Goal: Task Accomplishment & Management: Use online tool/utility

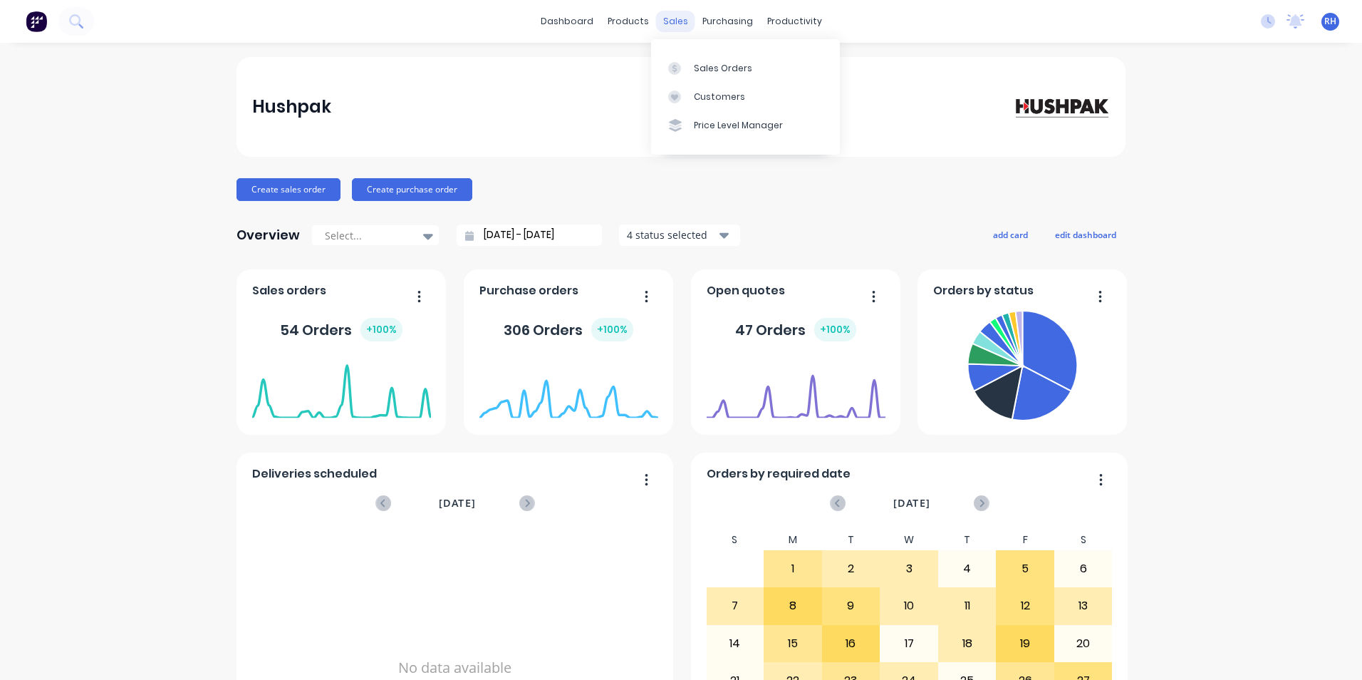
click at [681, 23] on div "sales" at bounding box center [675, 21] width 39 height 21
click at [709, 69] on div "Sales Orders" at bounding box center [723, 68] width 58 height 13
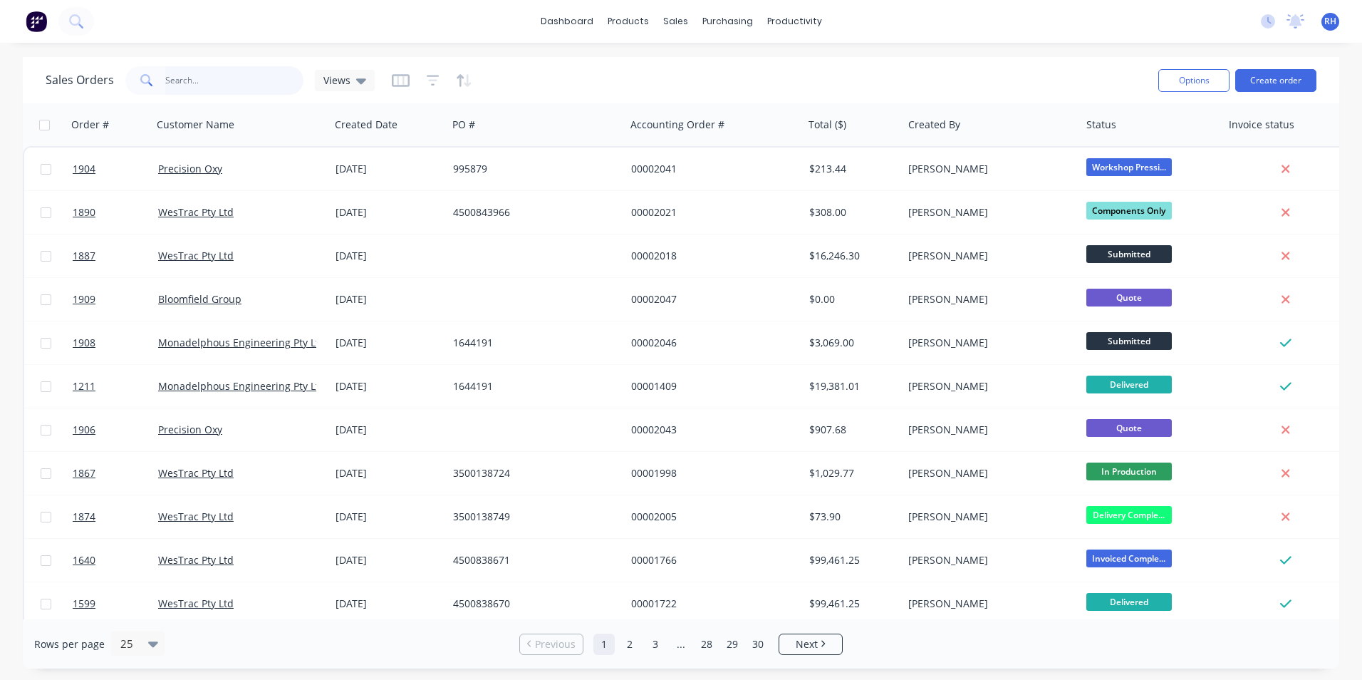
click at [241, 84] on input "text" at bounding box center [234, 80] width 139 height 28
type input "1874"
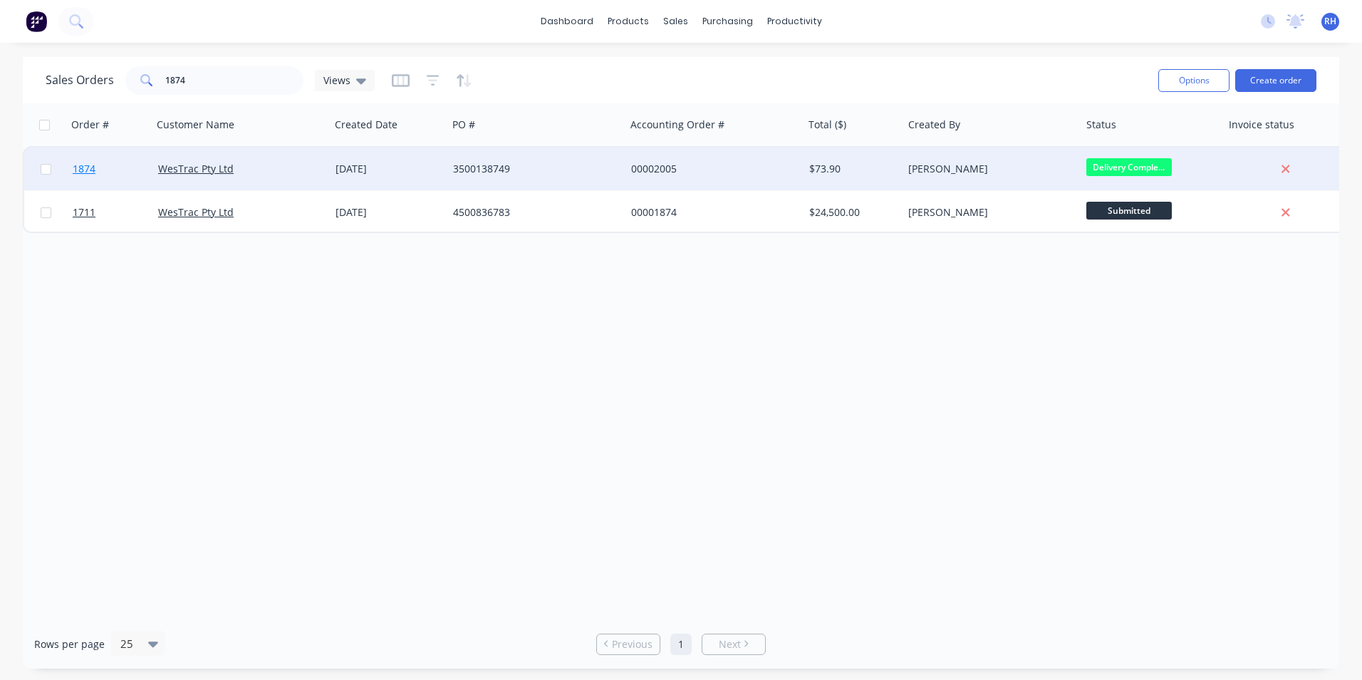
click at [93, 175] on span "1874" at bounding box center [84, 169] width 23 height 14
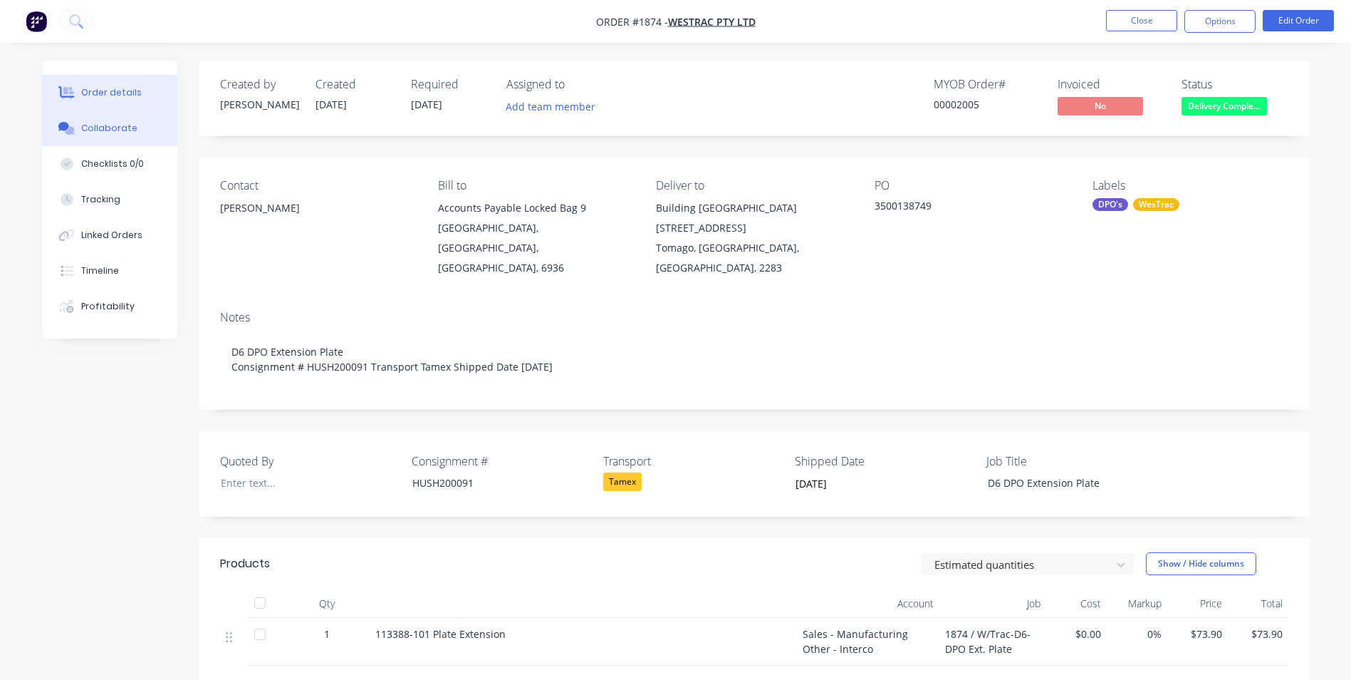
click at [119, 135] on button "Collaborate" at bounding box center [109, 128] width 135 height 36
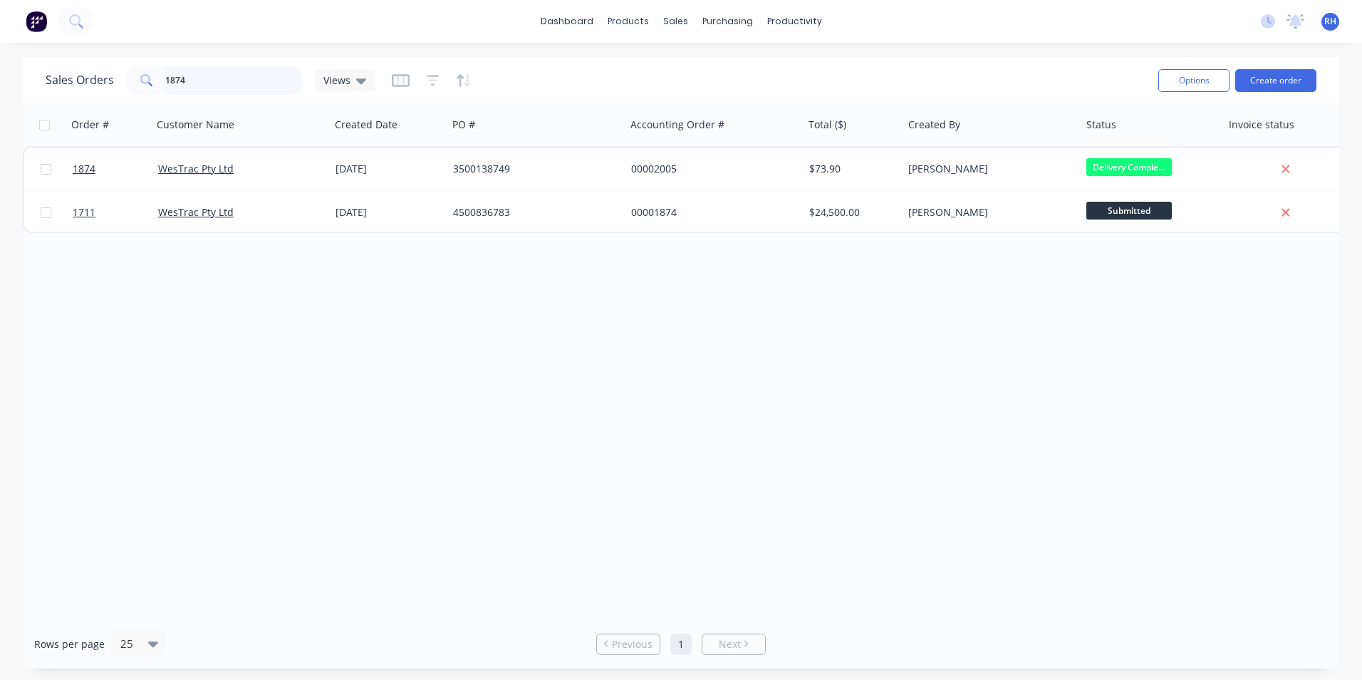
click at [203, 83] on input "1874" at bounding box center [234, 80] width 139 height 28
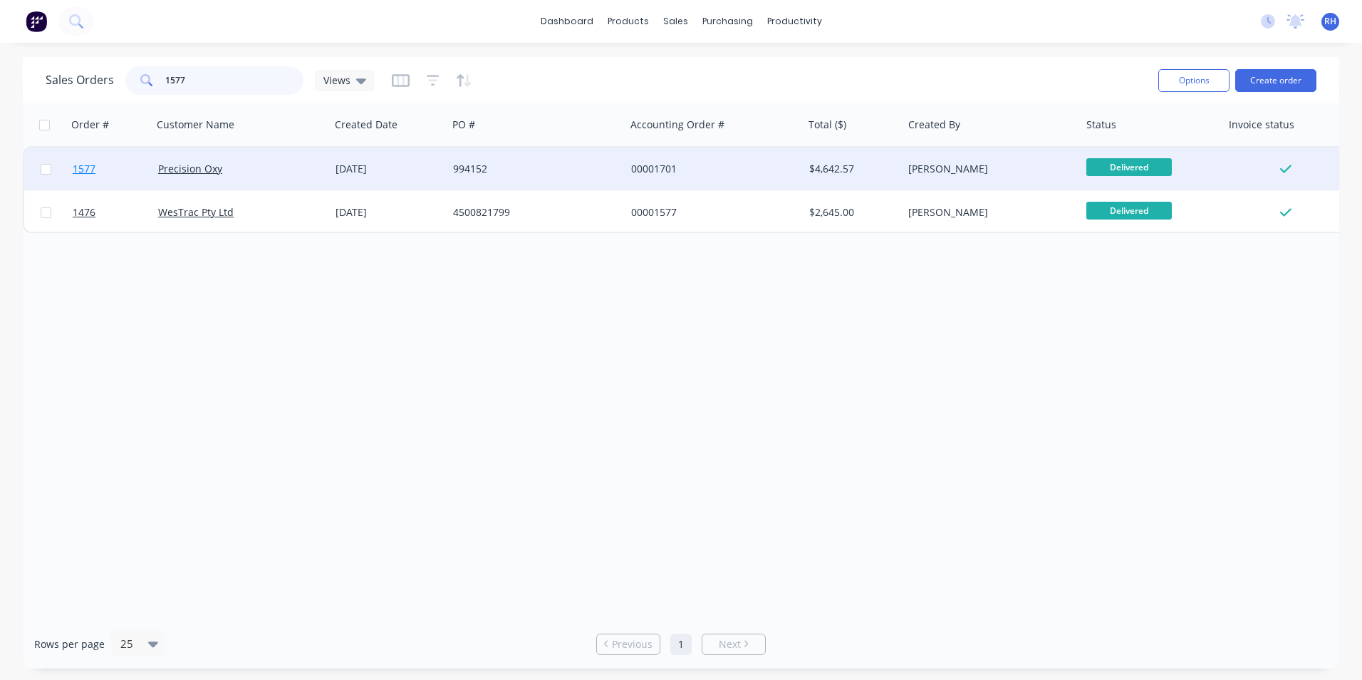
type input "1577"
click at [88, 177] on link "1577" at bounding box center [115, 168] width 85 height 43
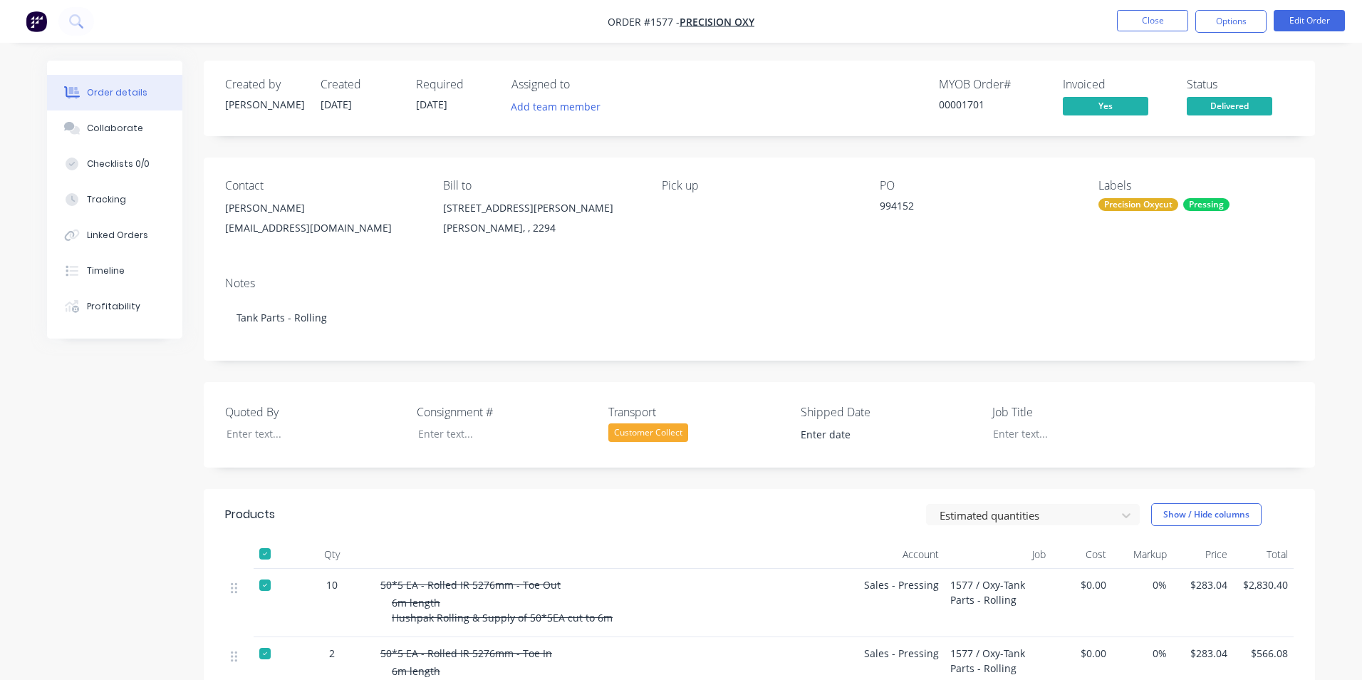
type input "[DATE]"
click at [119, 121] on button "Collaborate" at bounding box center [109, 128] width 135 height 36
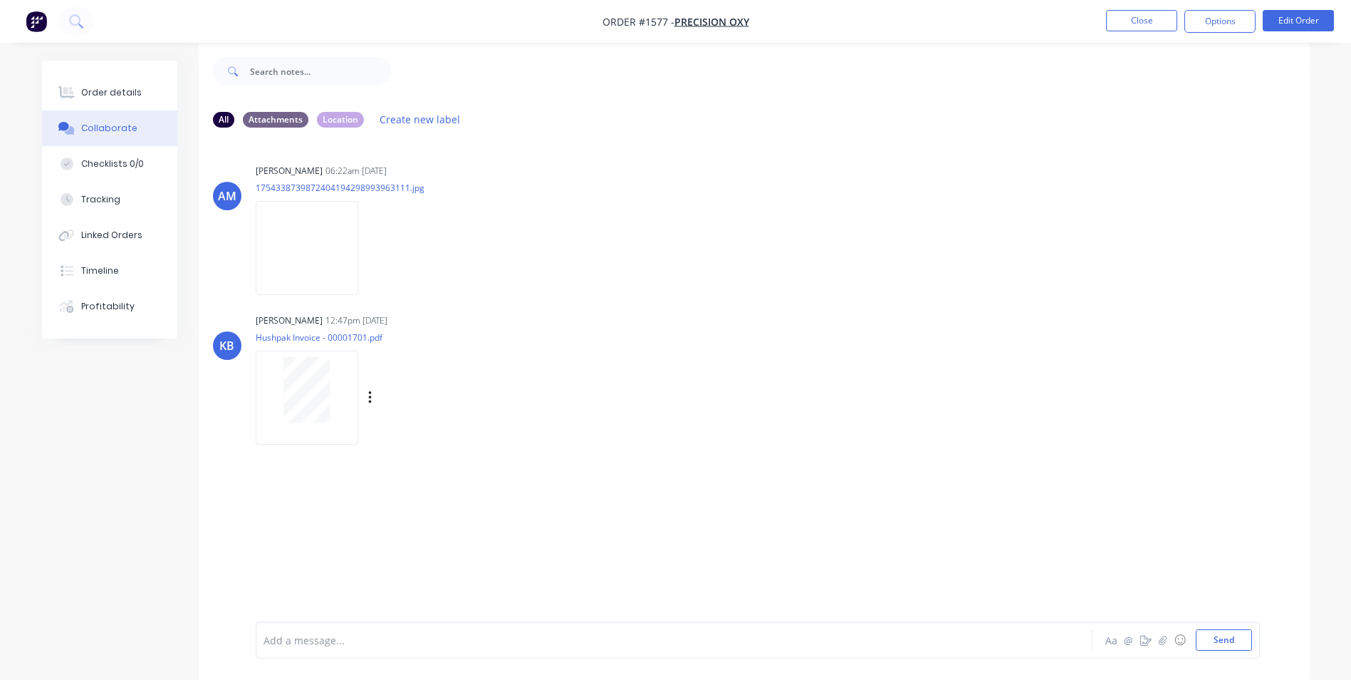
scroll to position [21, 0]
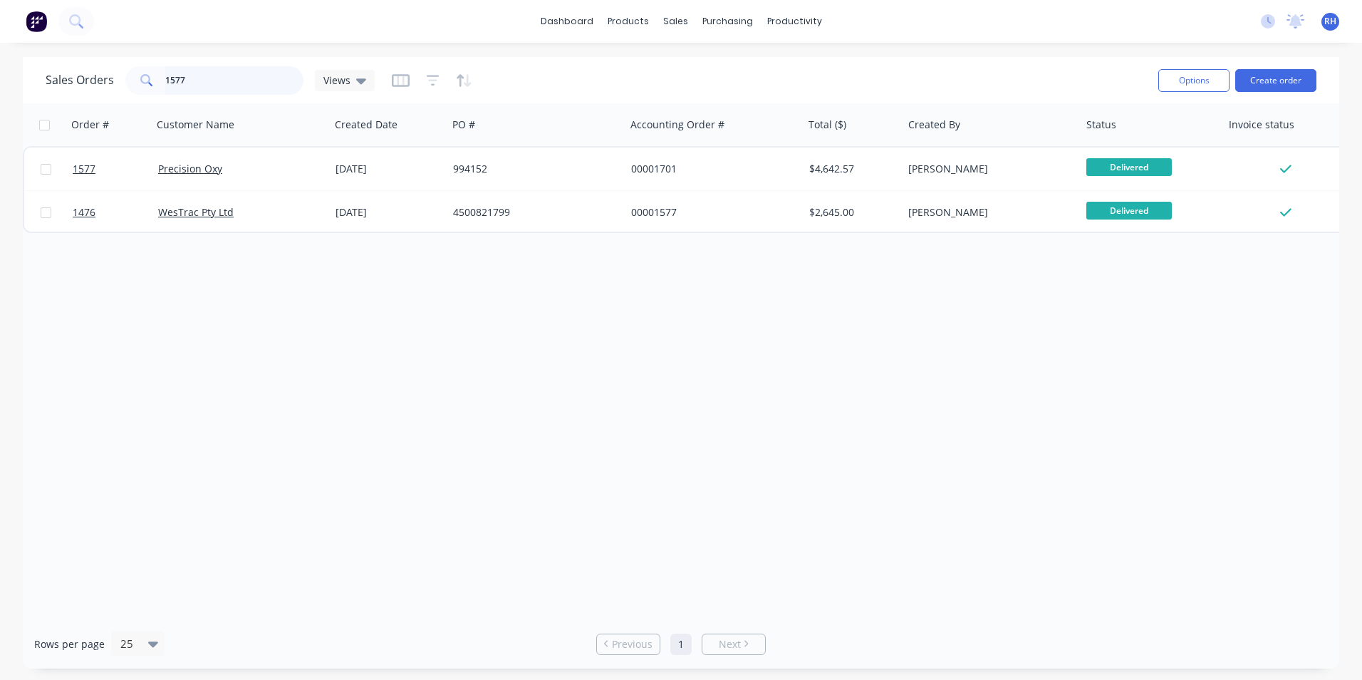
click at [232, 83] on input "1577" at bounding box center [234, 80] width 139 height 28
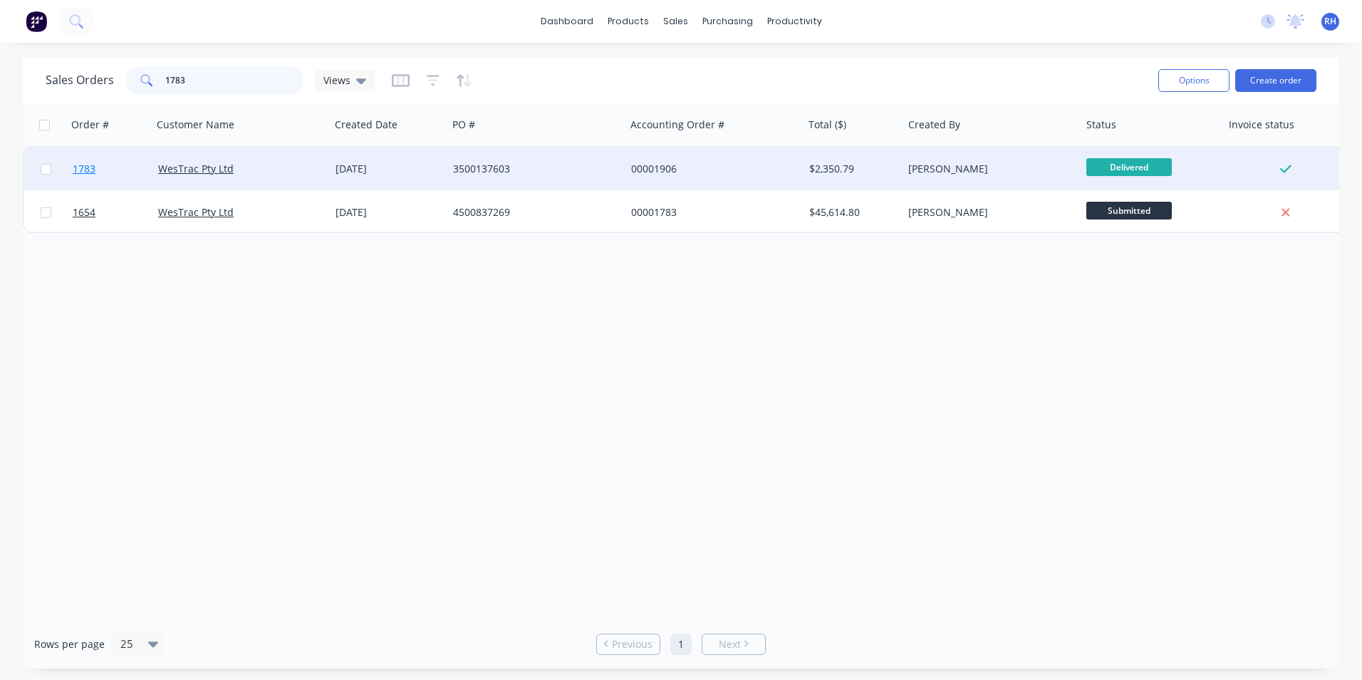
type input "1783"
click at [96, 174] on link "1783" at bounding box center [115, 168] width 85 height 43
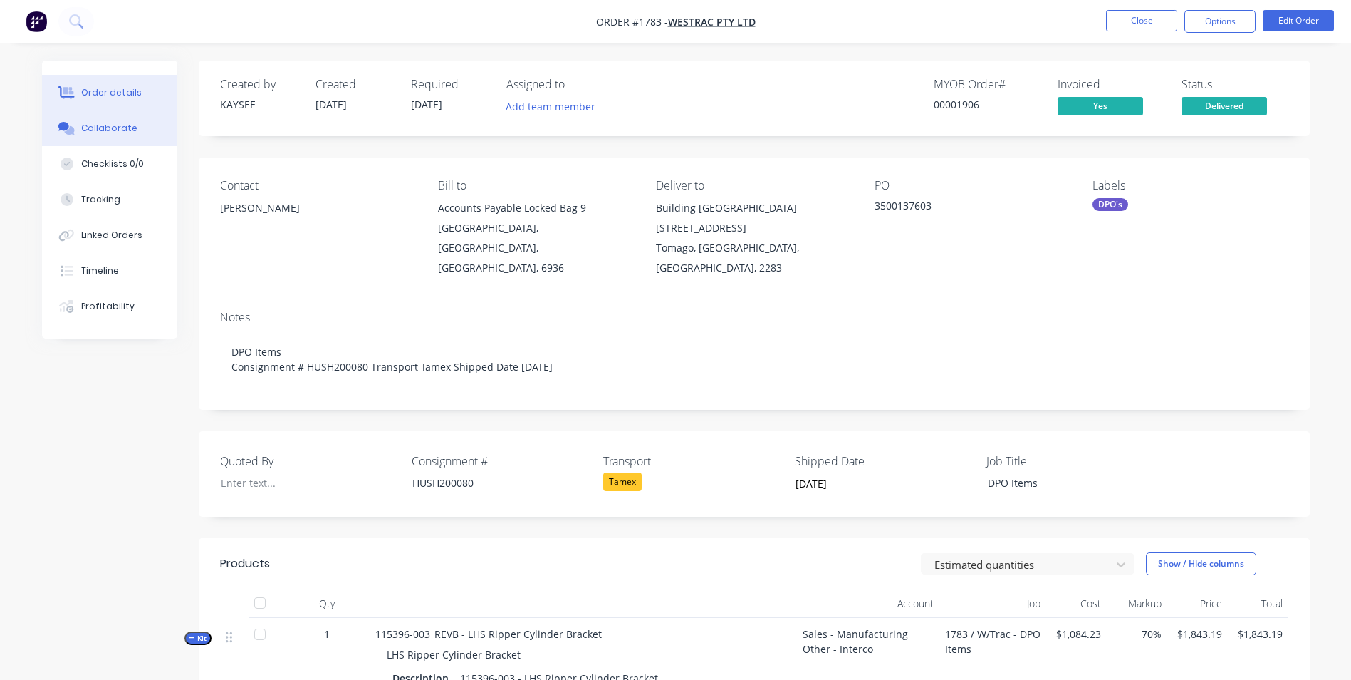
click at [126, 127] on div "Collaborate" at bounding box center [109, 128] width 56 height 13
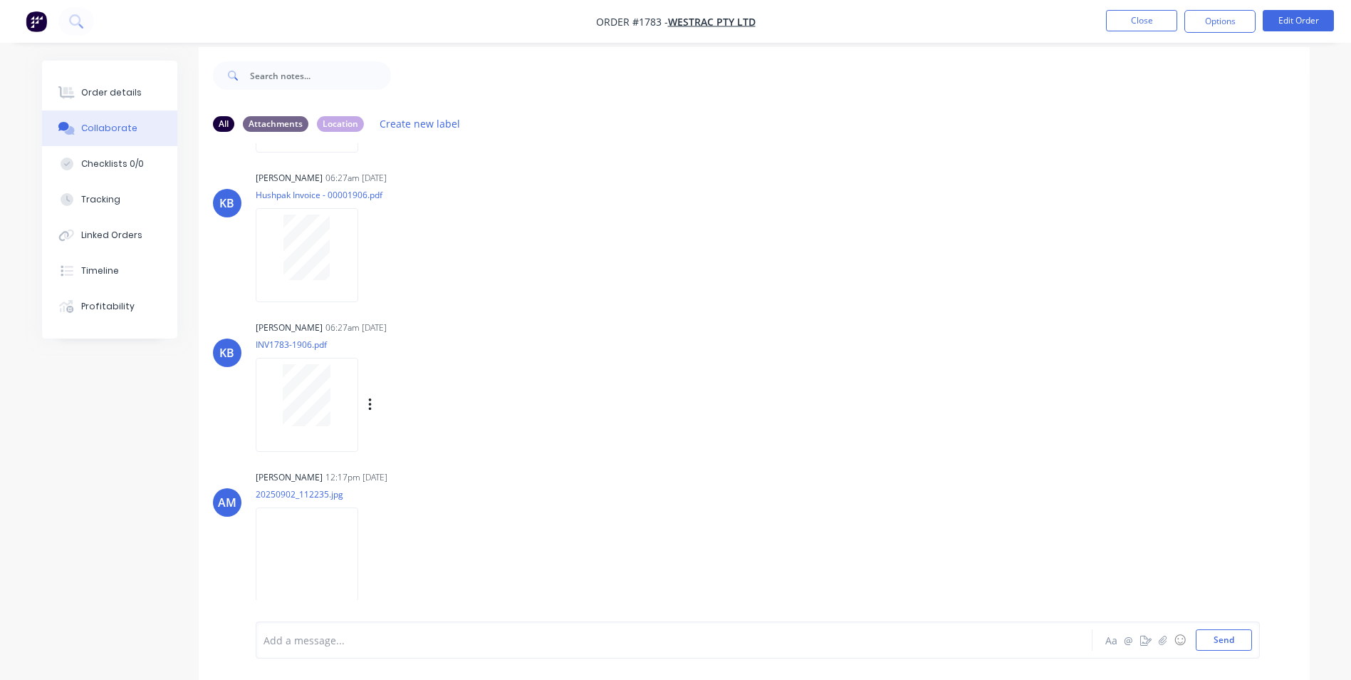
scroll to position [21, 0]
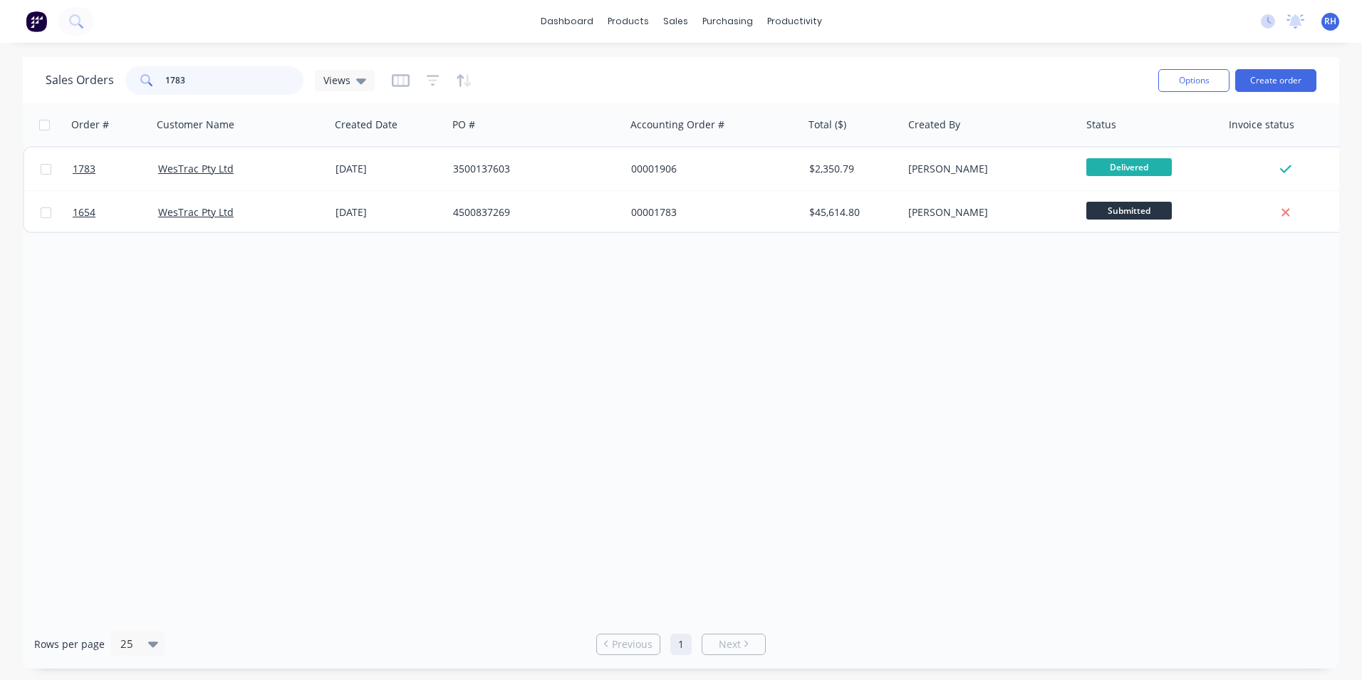
click at [227, 83] on input "1783" at bounding box center [234, 80] width 139 height 28
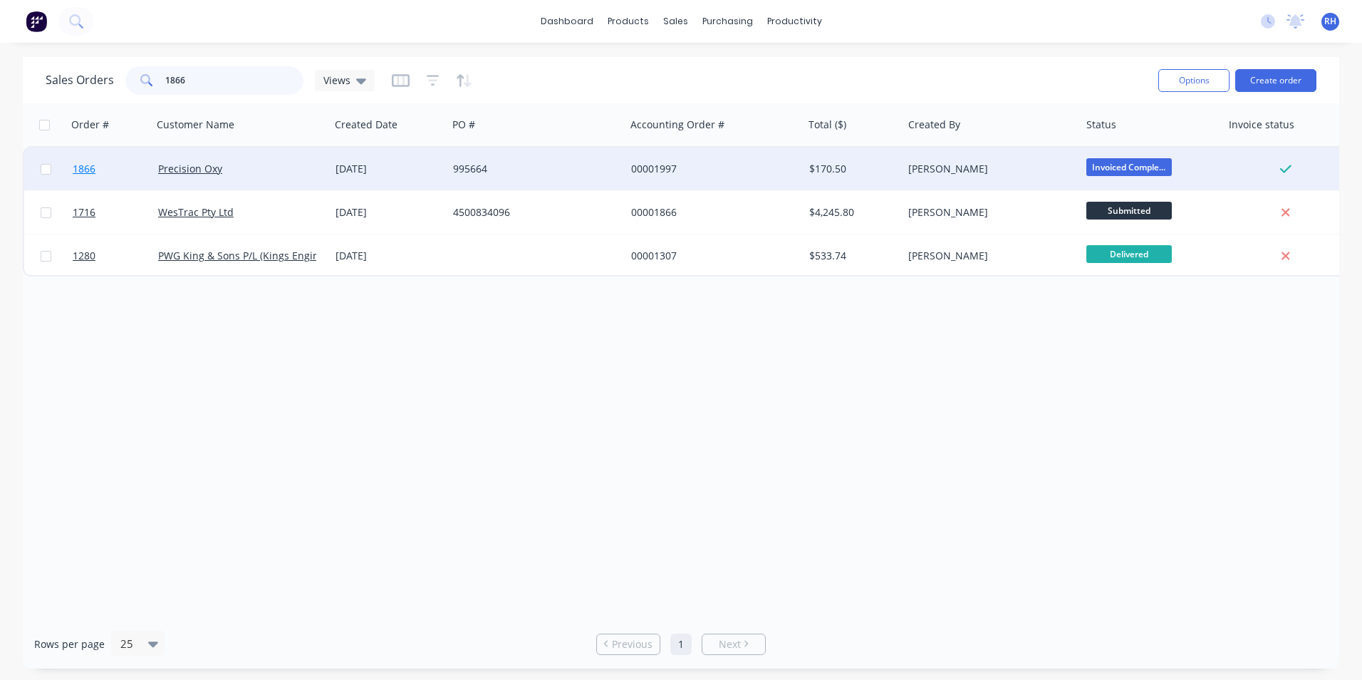
type input "1866"
click at [83, 171] on span "1866" at bounding box center [84, 169] width 23 height 14
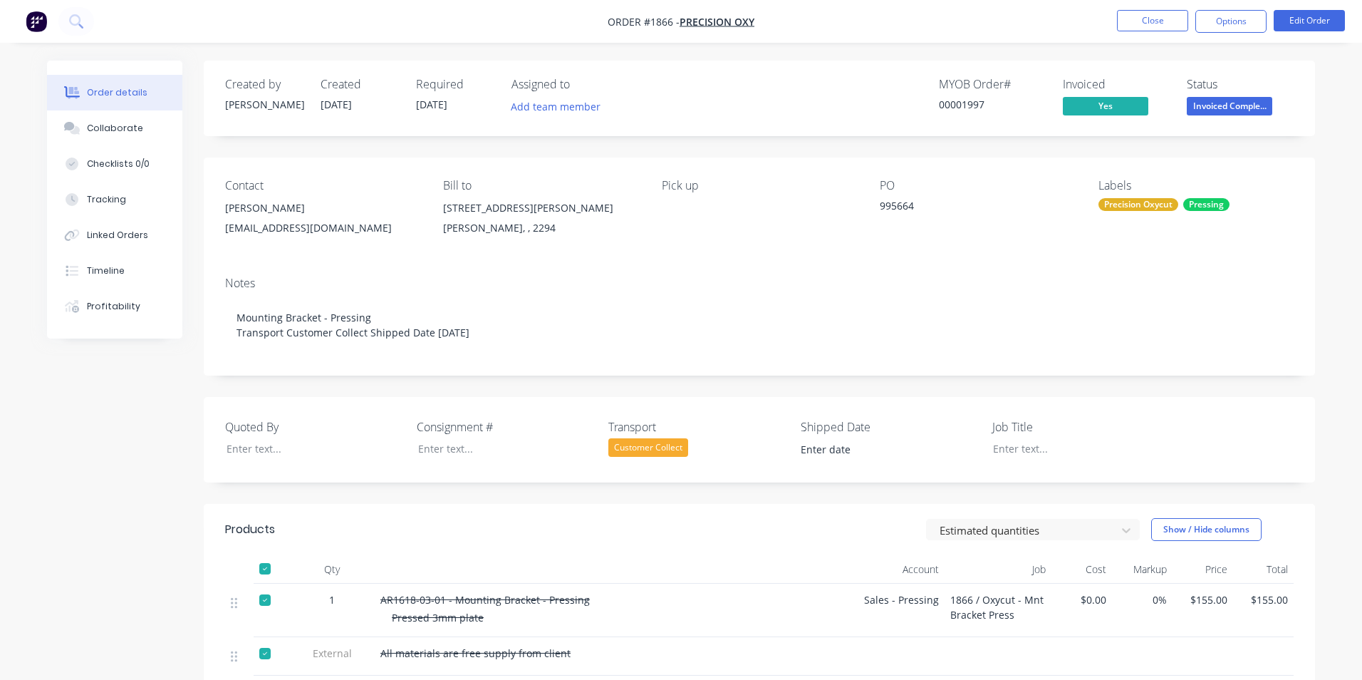
type input "[DATE]"
click at [136, 128] on button "Collaborate" at bounding box center [109, 128] width 135 height 36
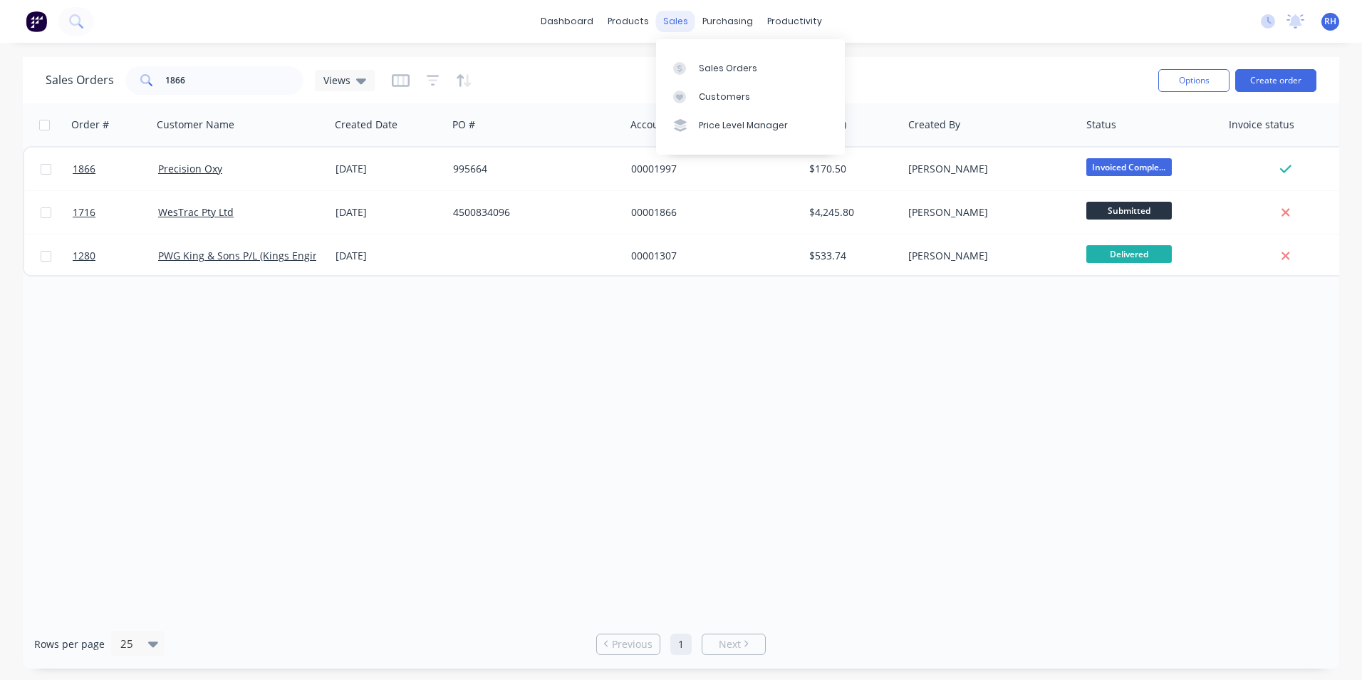
click at [680, 26] on div "sales" at bounding box center [675, 21] width 39 height 21
click at [249, 86] on input "1866" at bounding box center [234, 80] width 139 height 28
type input "1853"
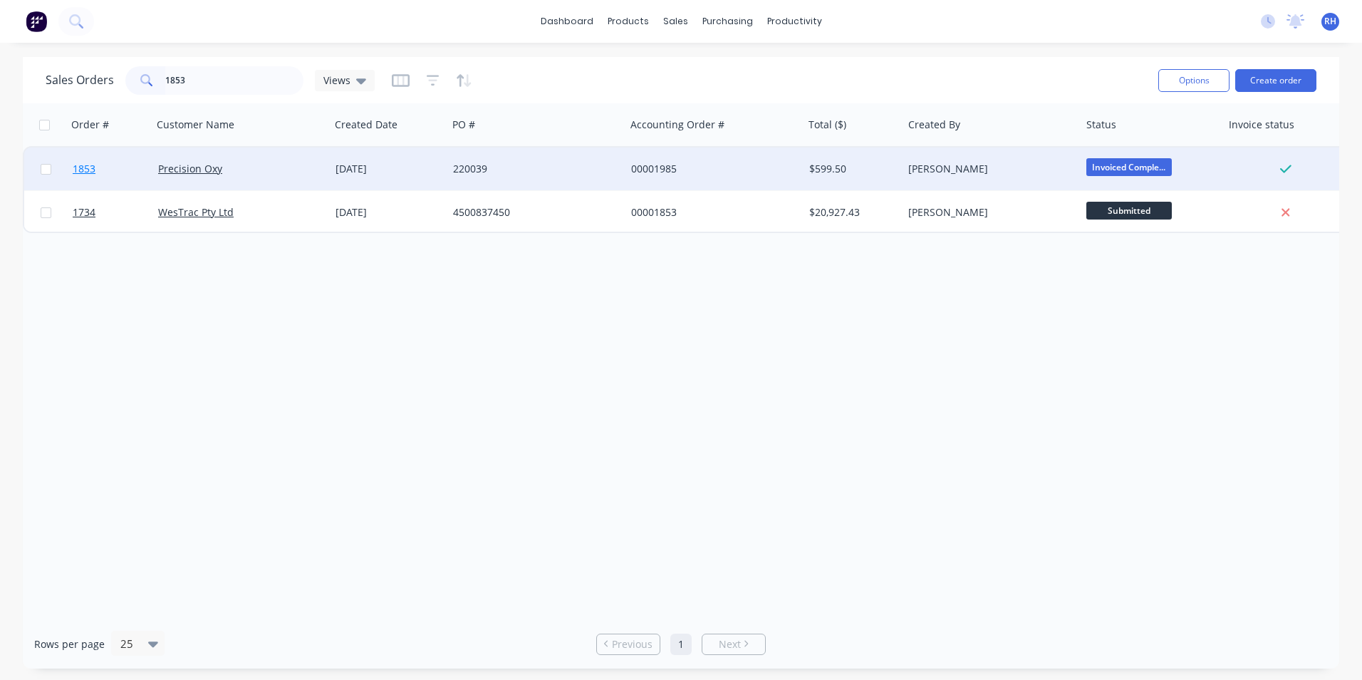
click at [83, 175] on span "1853" at bounding box center [84, 169] width 23 height 14
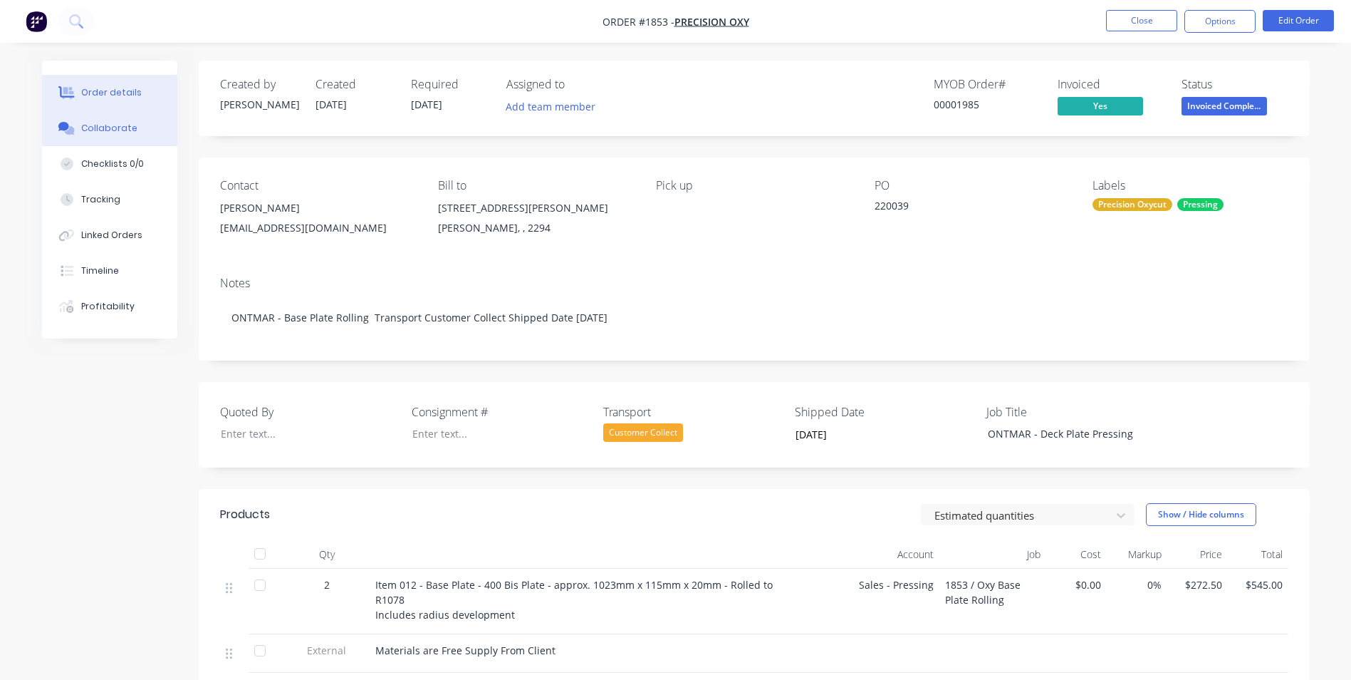
click at [141, 132] on button "Collaborate" at bounding box center [109, 128] width 135 height 36
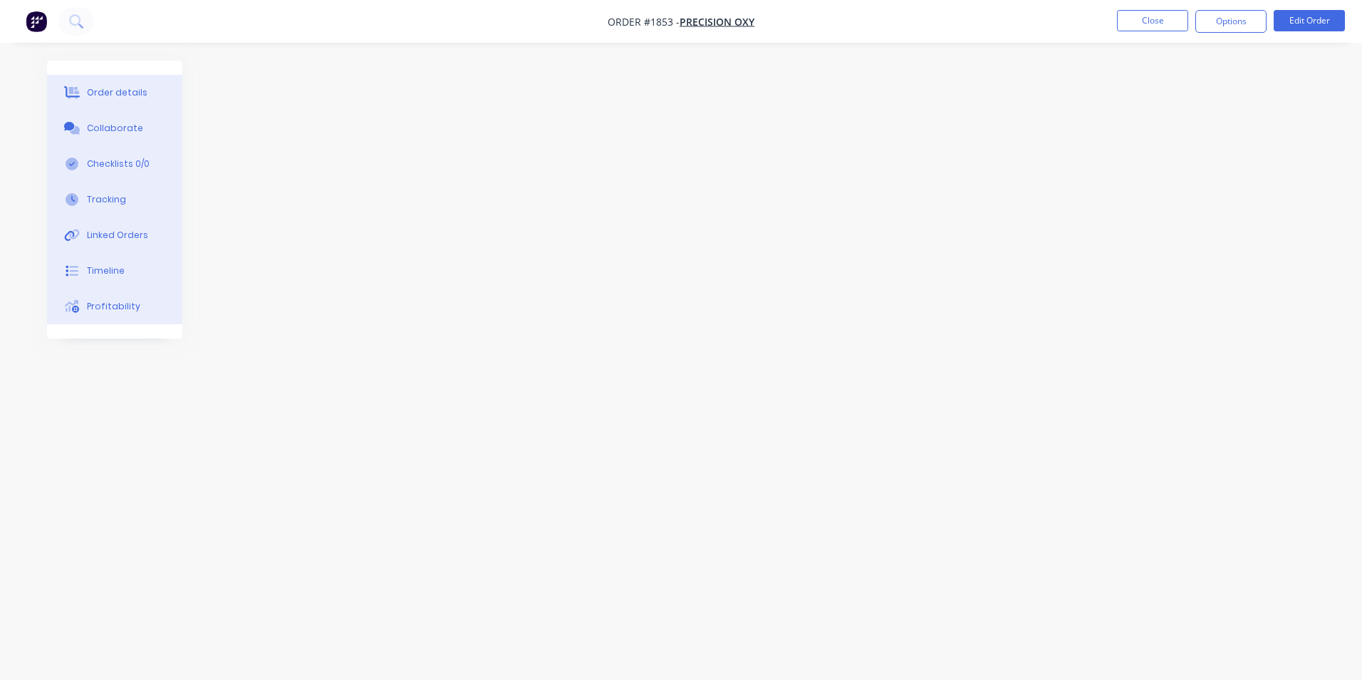
drag, startPoint x: 131, startPoint y: 128, endPoint x: 137, endPoint y: 122, distance: 9.1
click at [132, 128] on div "Collaborate" at bounding box center [115, 128] width 56 height 13
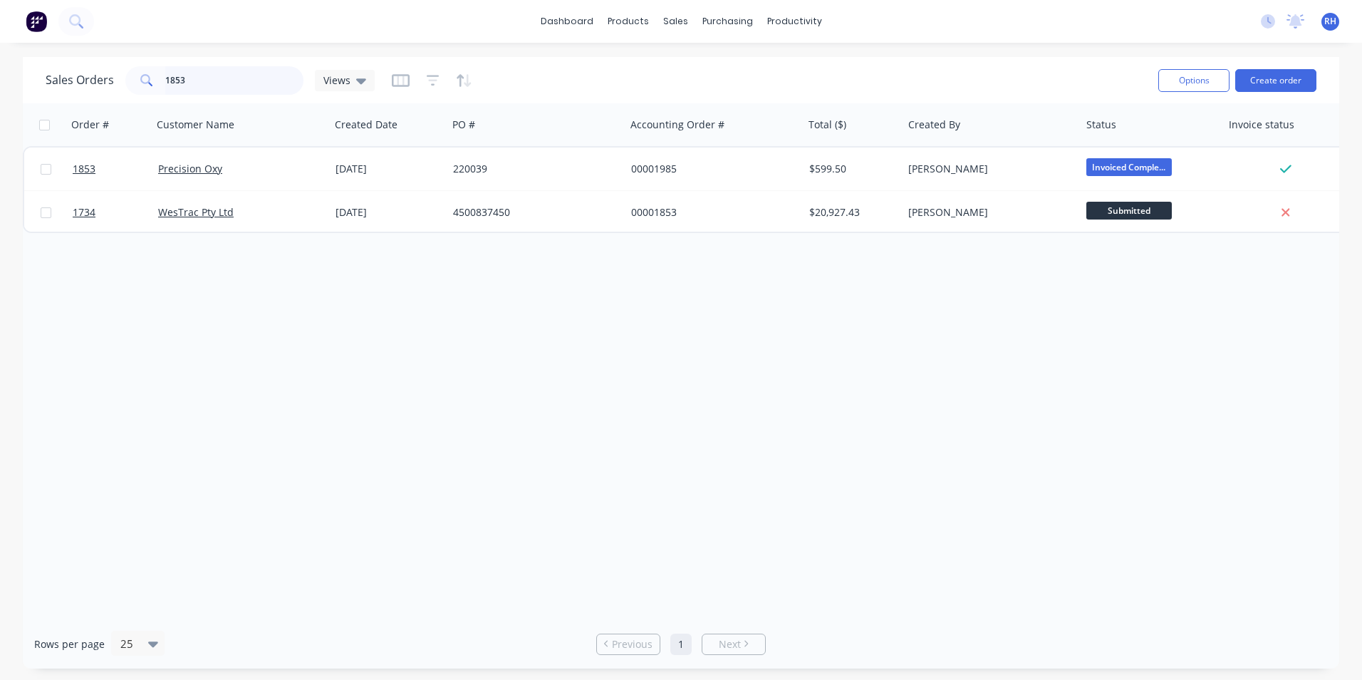
click at [189, 84] on input "1853" at bounding box center [234, 80] width 139 height 28
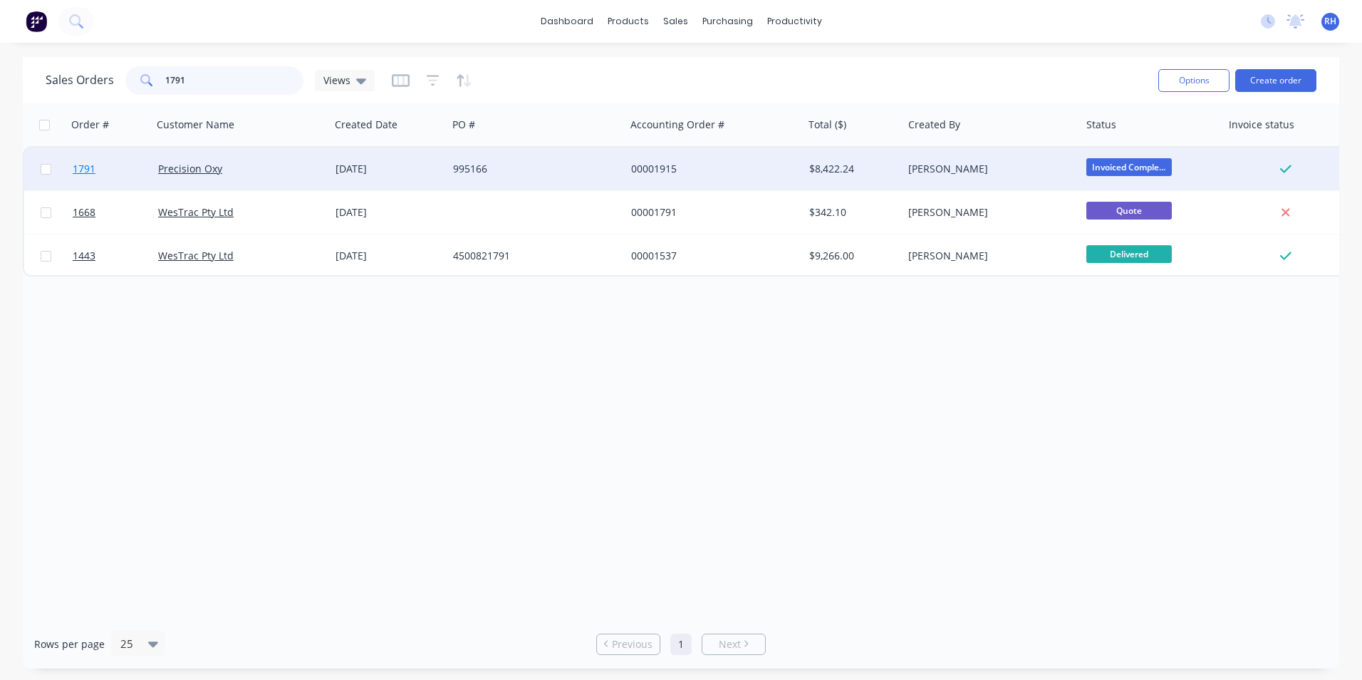
type input "1791"
click at [84, 167] on span "1791" at bounding box center [84, 169] width 23 height 14
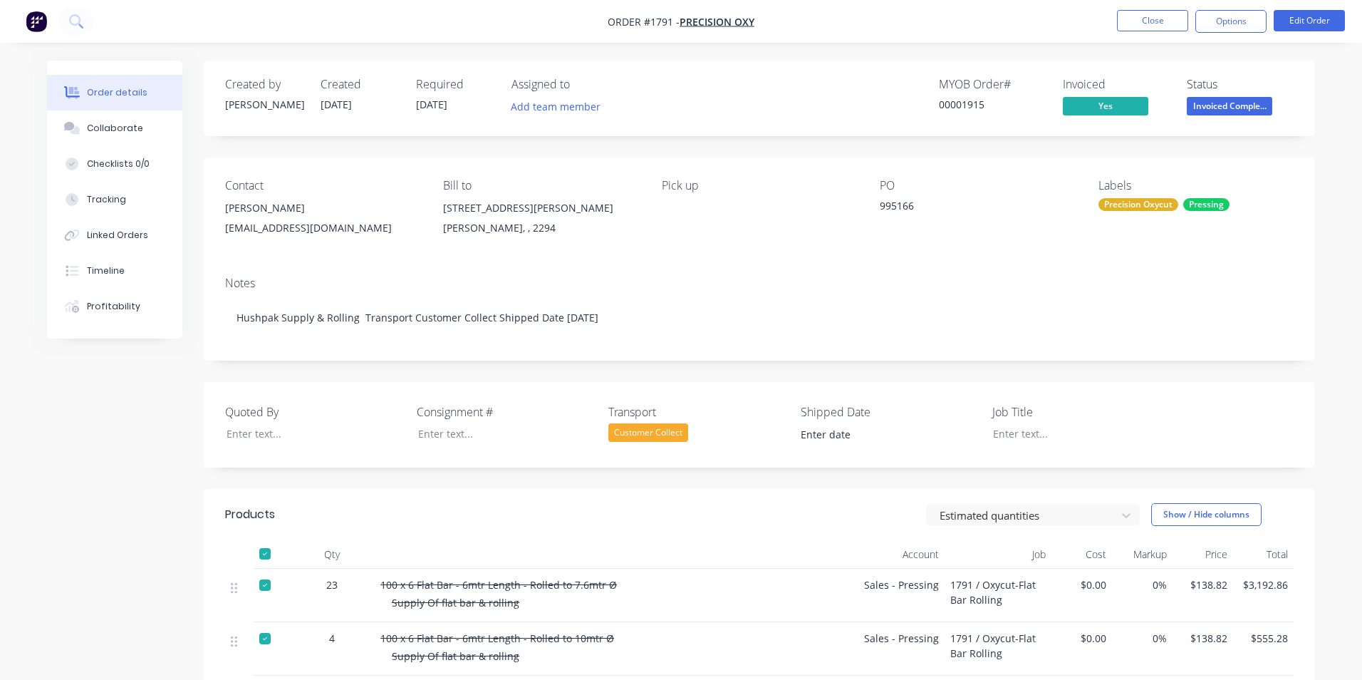
type input "[DATE]"
click at [128, 132] on div "Collaborate" at bounding box center [109, 128] width 56 height 13
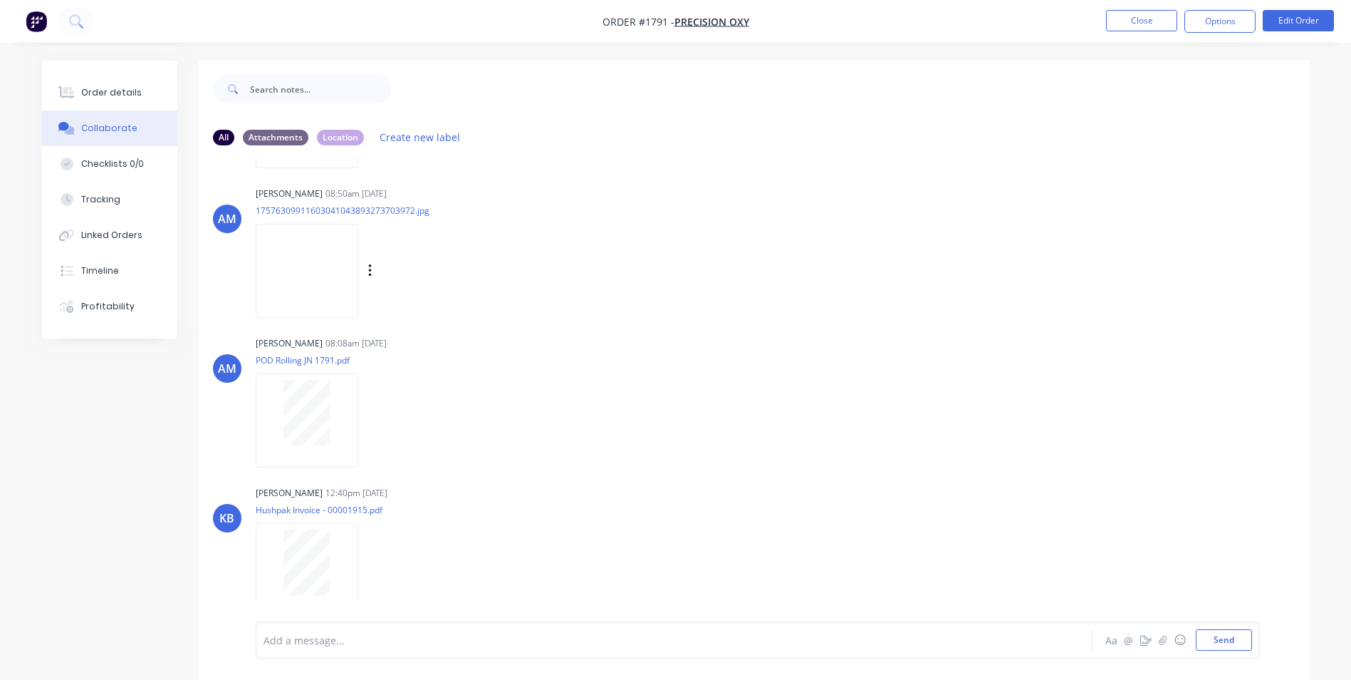
scroll to position [147, 0]
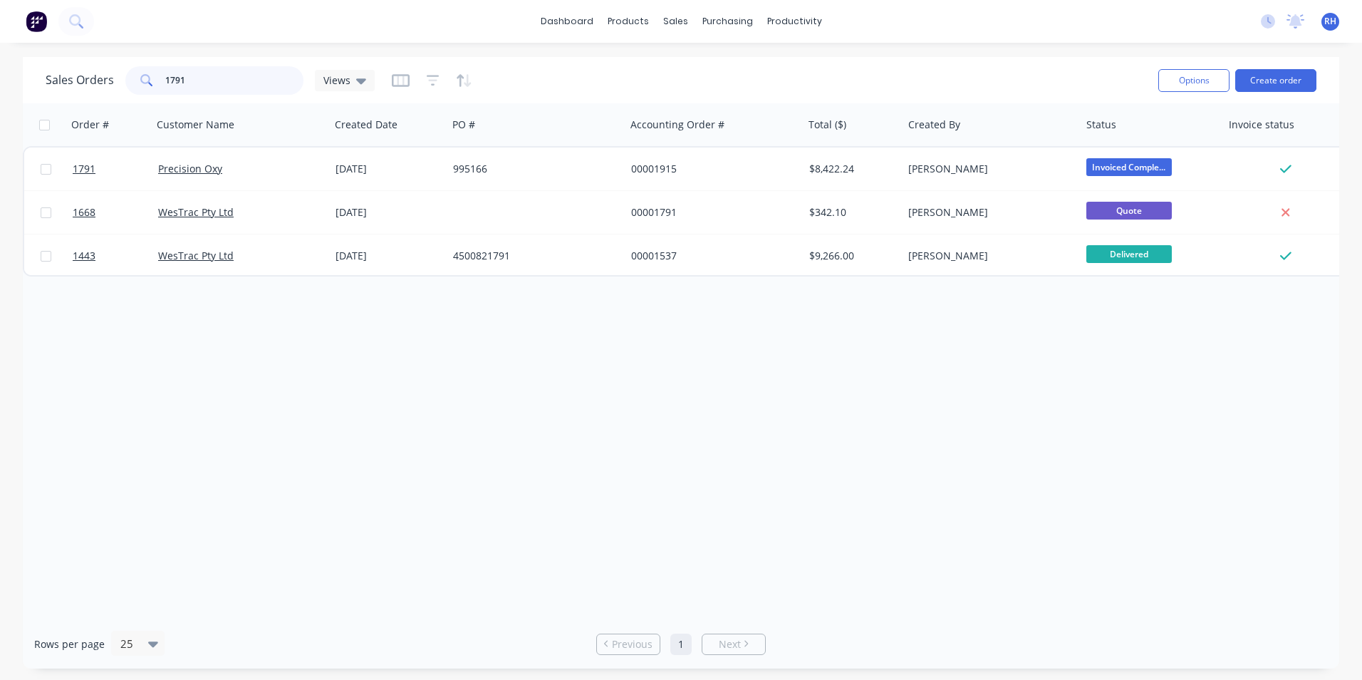
click at [202, 85] on input "1791" at bounding box center [234, 80] width 139 height 28
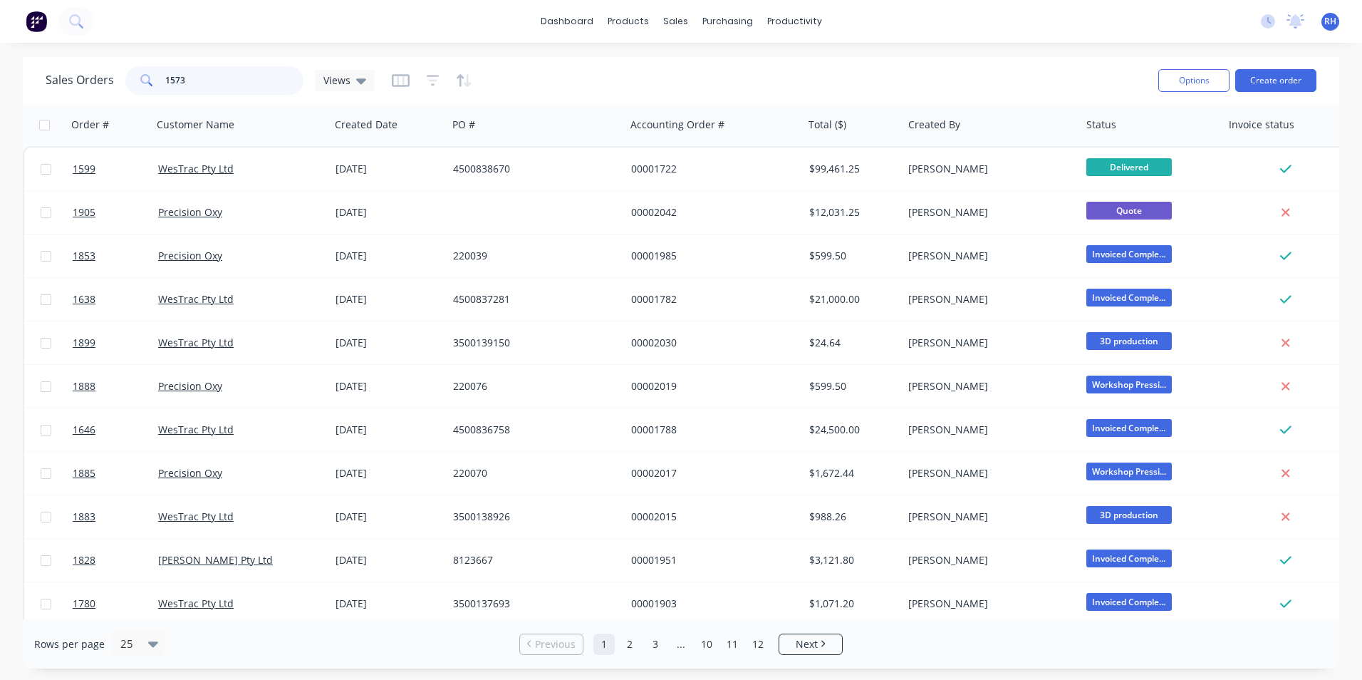
type input "1573"
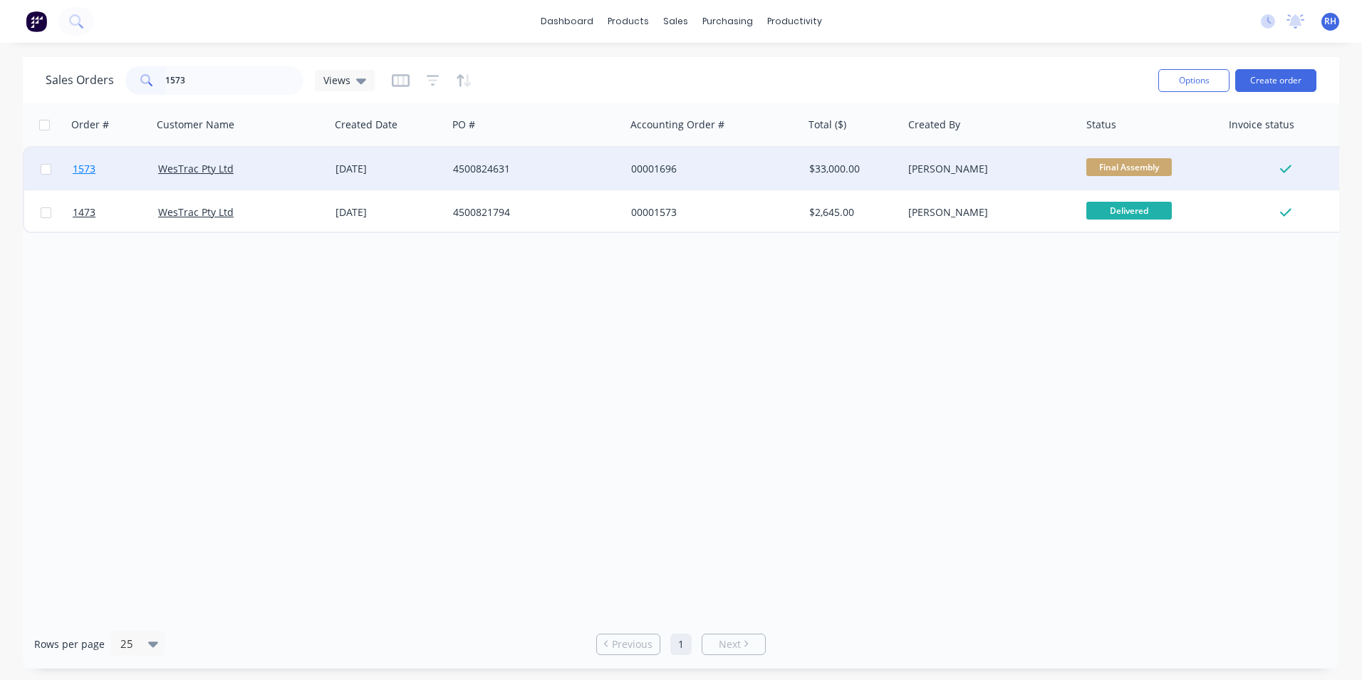
click at [81, 165] on span "1573" at bounding box center [84, 169] width 23 height 14
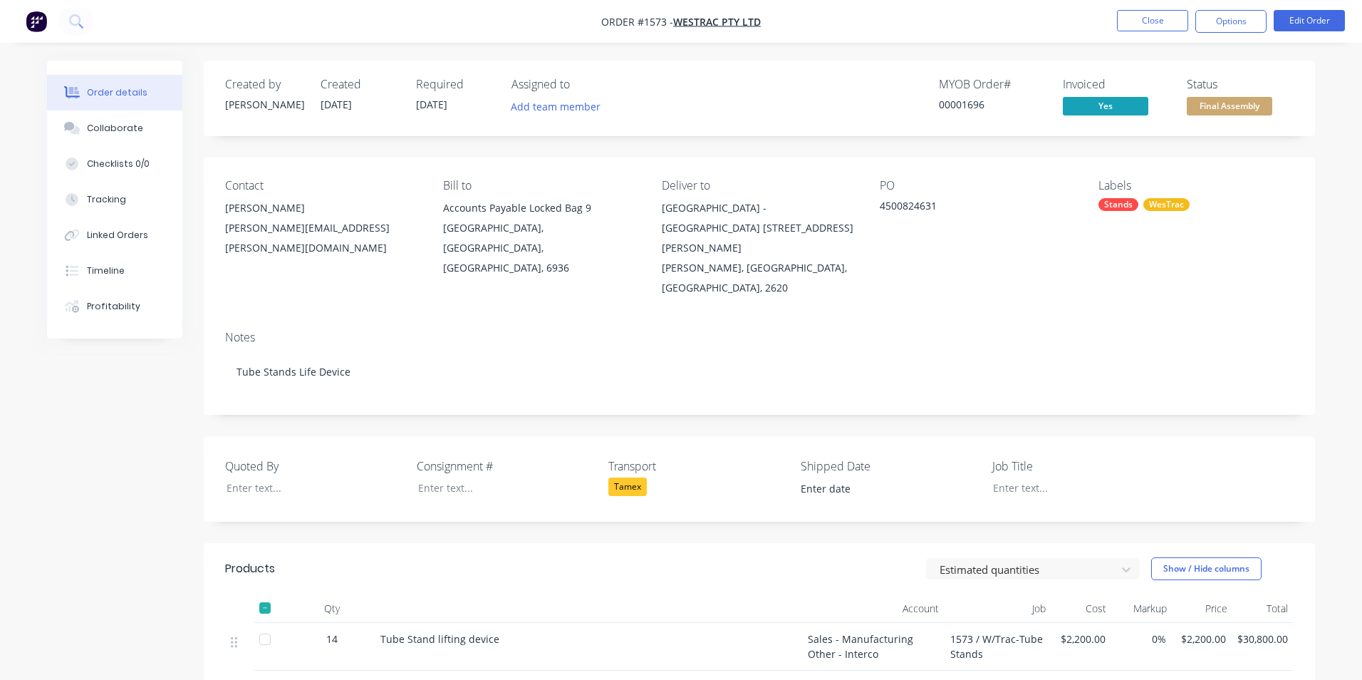
type input "[DATE]"
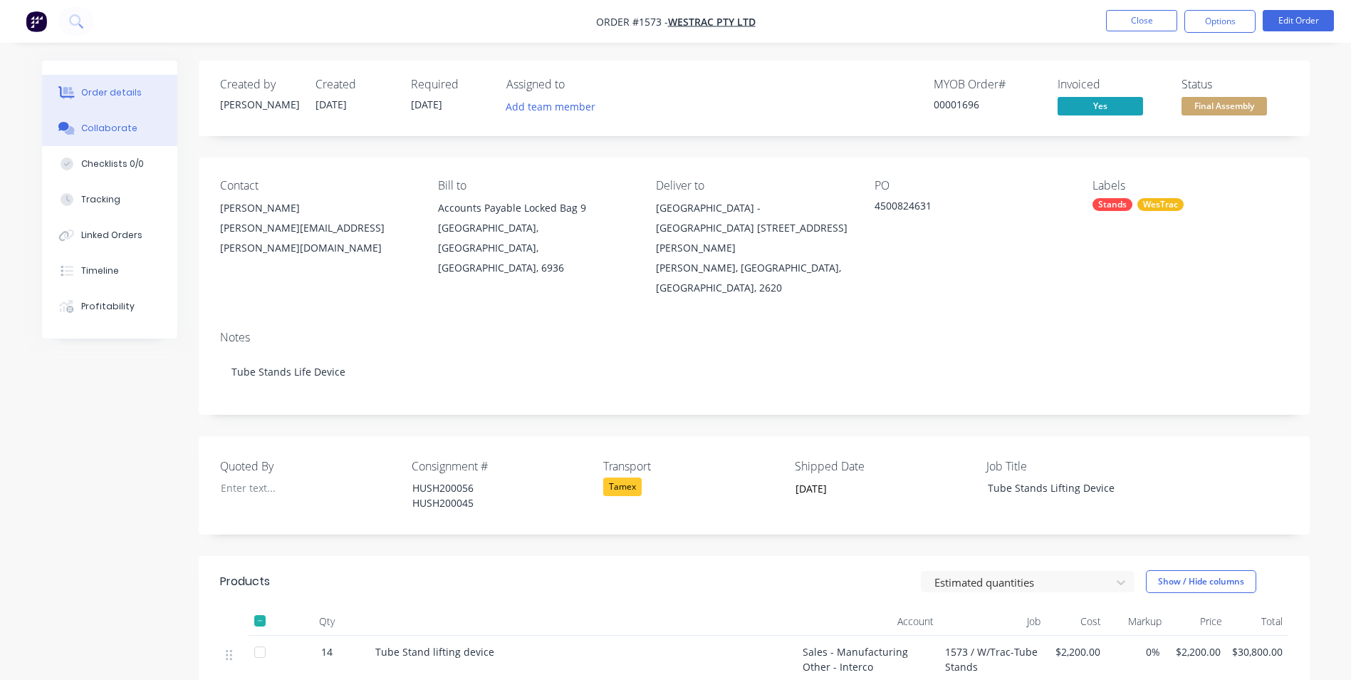
drag, startPoint x: 131, startPoint y: 120, endPoint x: 132, endPoint y: 132, distance: 11.5
click at [132, 123] on button "Collaborate" at bounding box center [109, 128] width 135 height 36
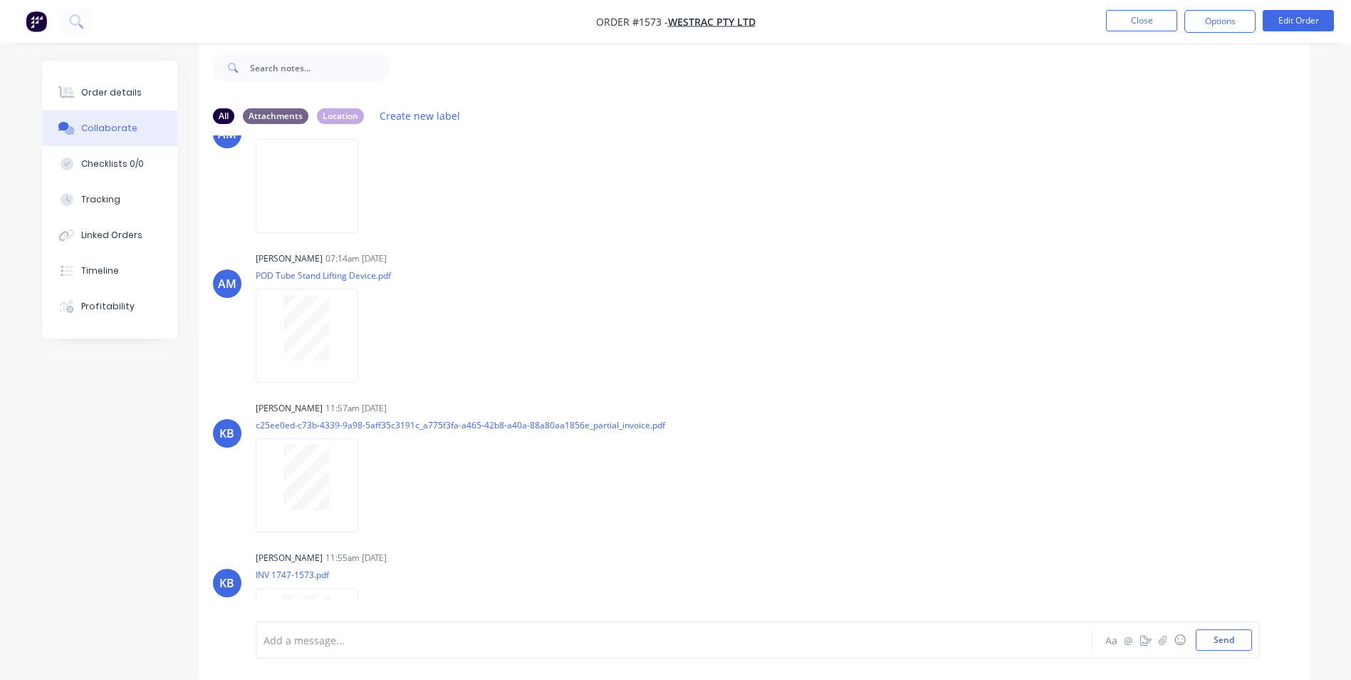
scroll to position [54, 0]
click at [343, 342] on div at bounding box center [307, 332] width 90 height 66
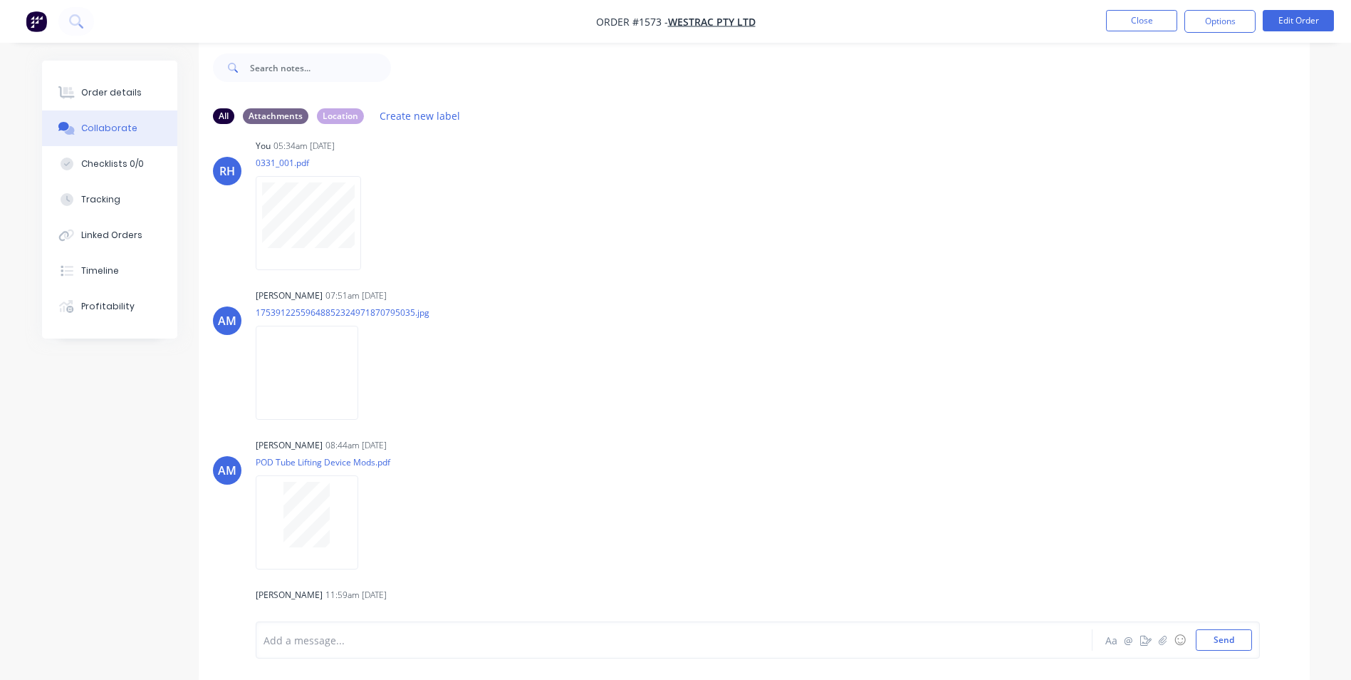
scroll to position [1051, 0]
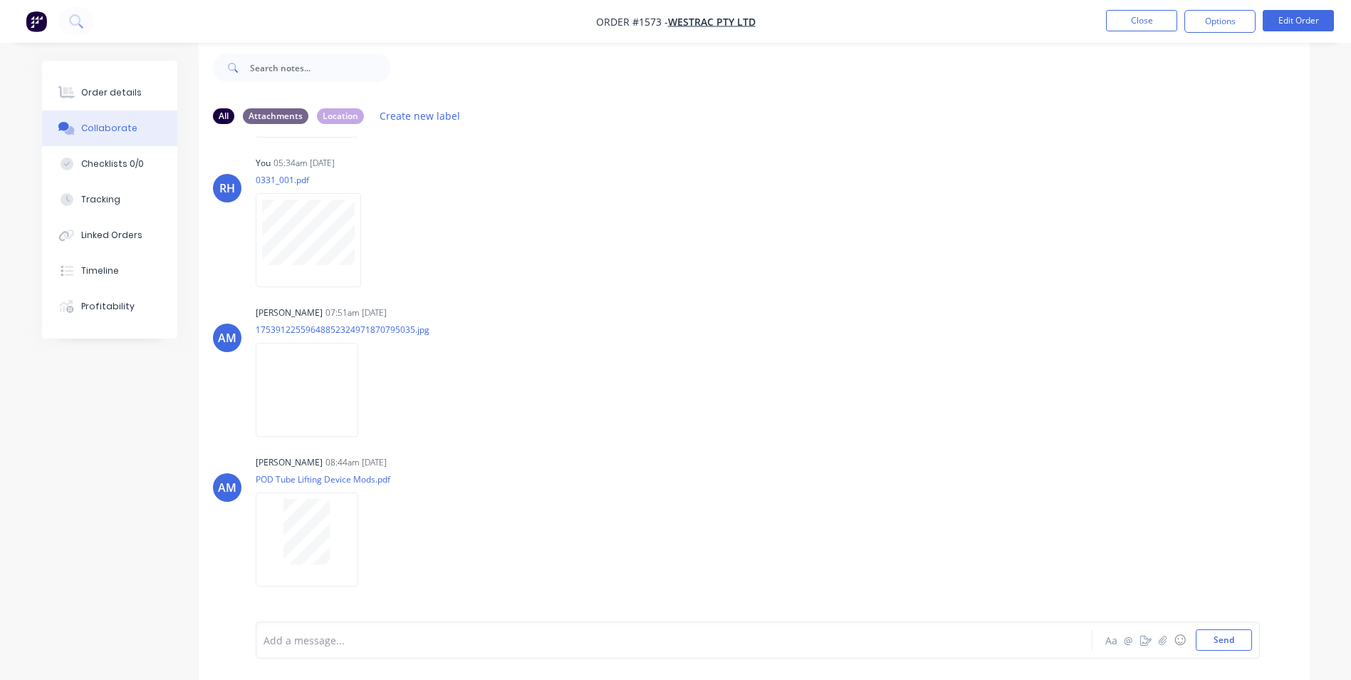
click at [105, 132] on div "Collaborate" at bounding box center [109, 128] width 56 height 13
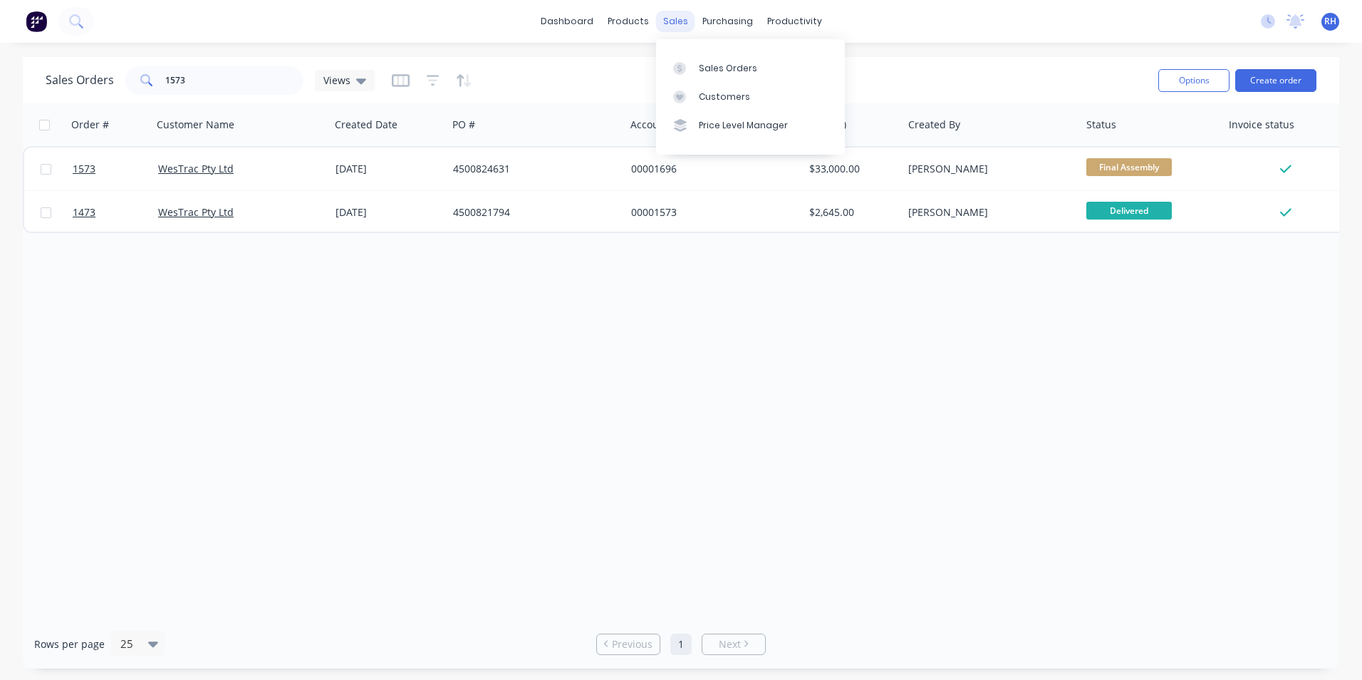
click at [687, 25] on div "sales" at bounding box center [675, 21] width 39 height 21
click at [214, 78] on input "1573" at bounding box center [234, 80] width 139 height 28
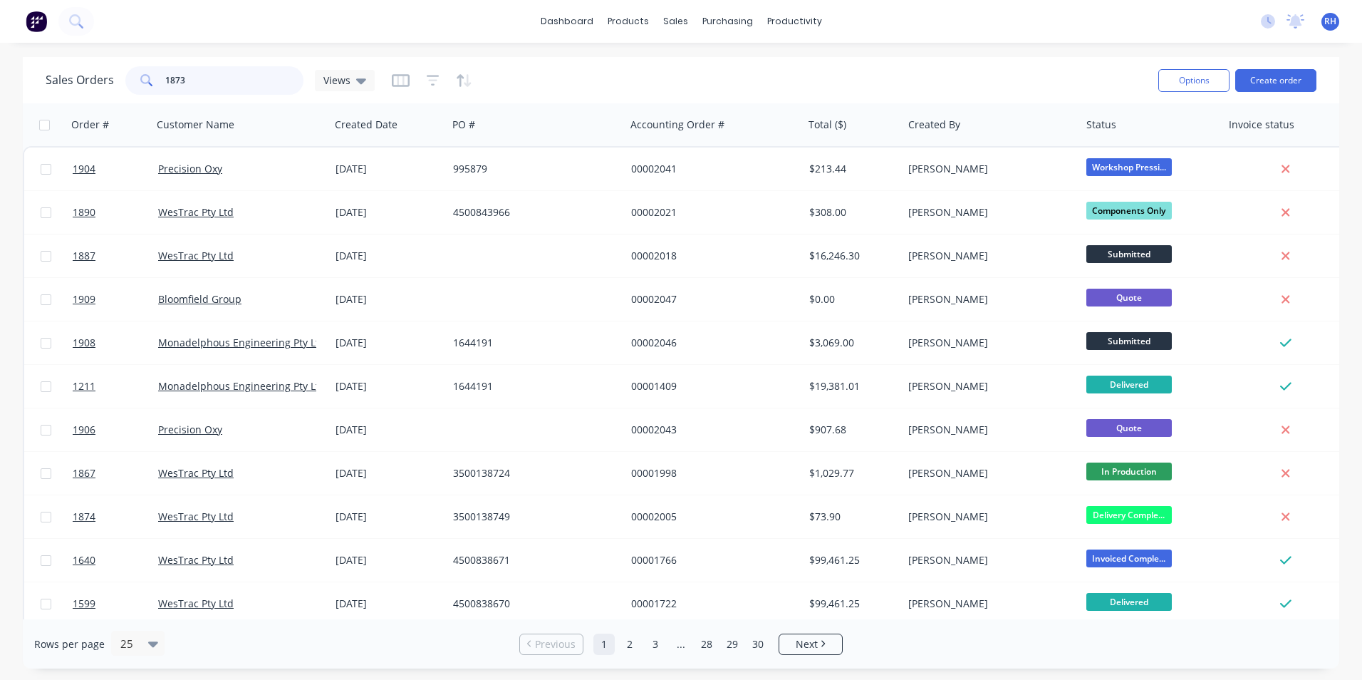
type input "1873"
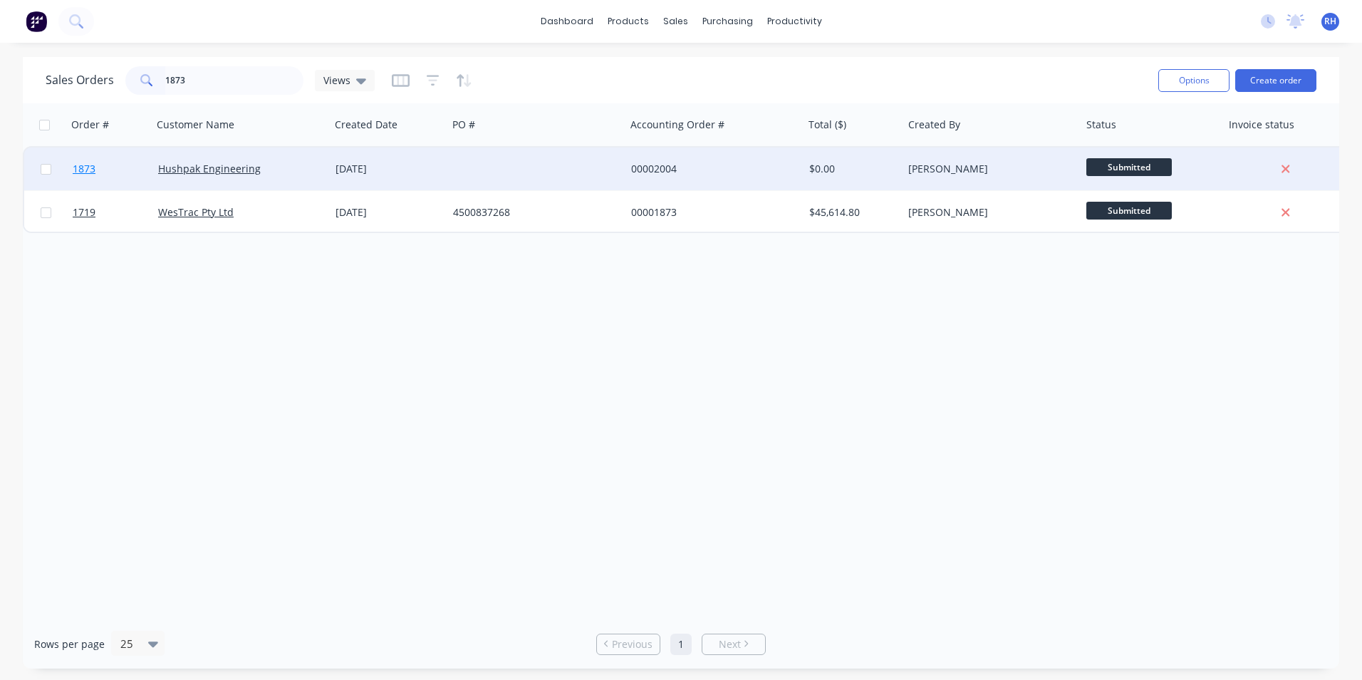
click at [83, 171] on span "1873" at bounding box center [84, 169] width 23 height 14
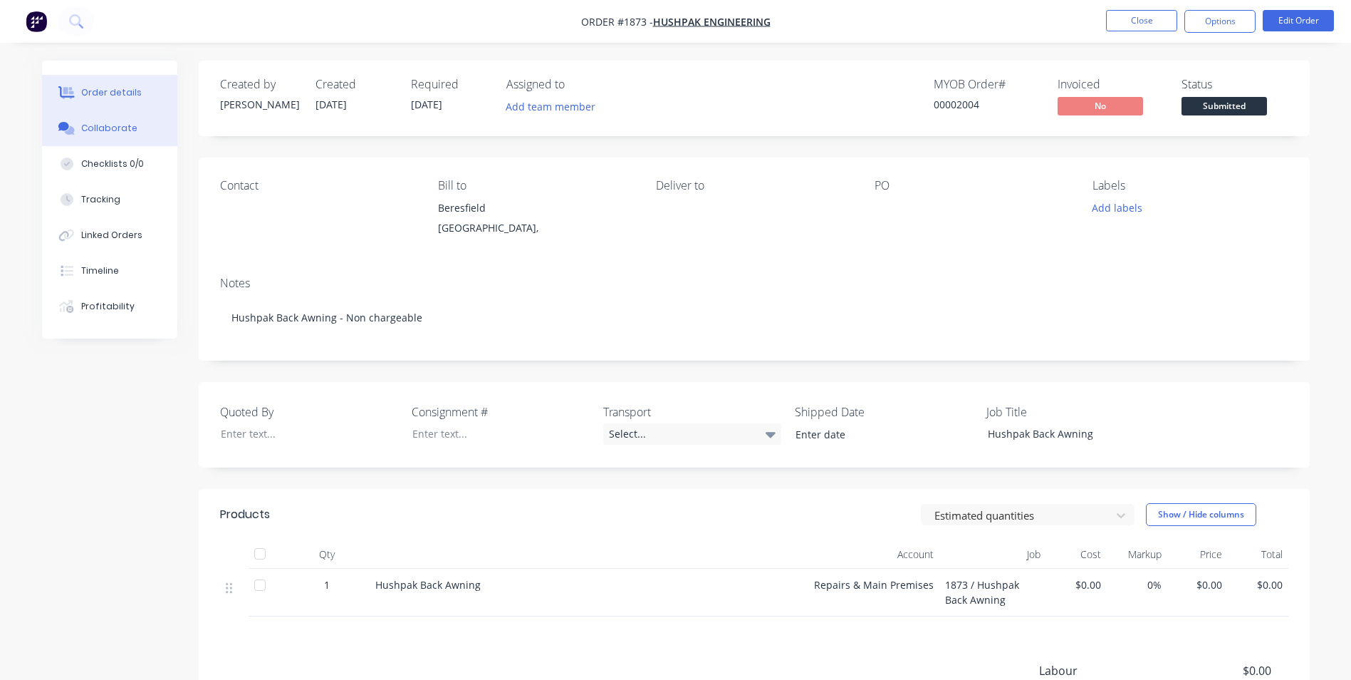
click at [125, 135] on button "Collaborate" at bounding box center [109, 128] width 135 height 36
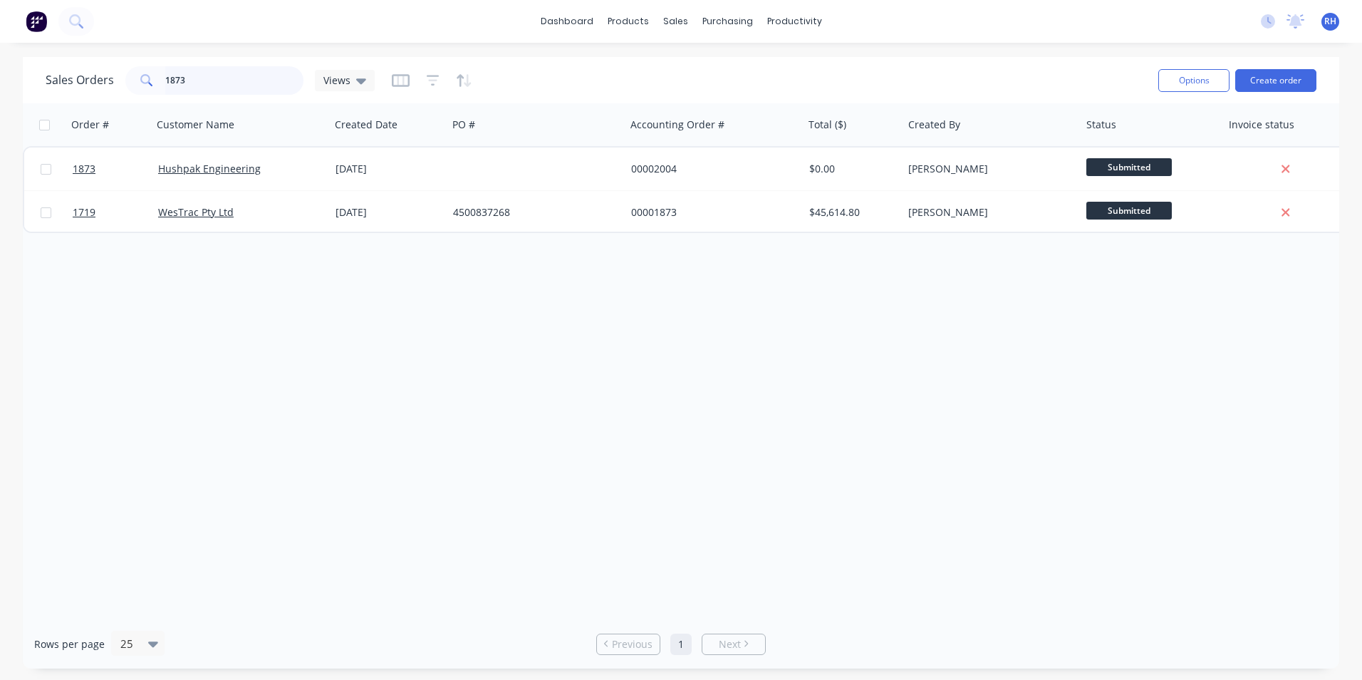
click at [187, 76] on input "1873" at bounding box center [234, 80] width 139 height 28
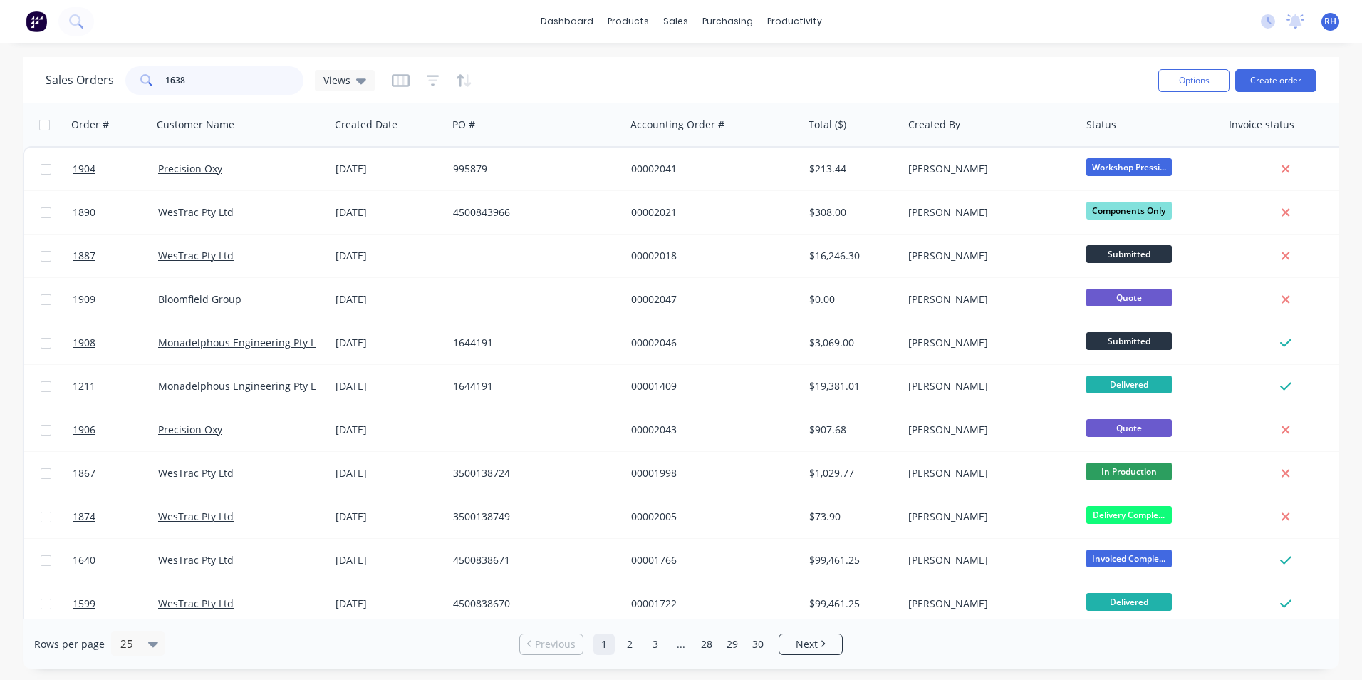
type input "1638"
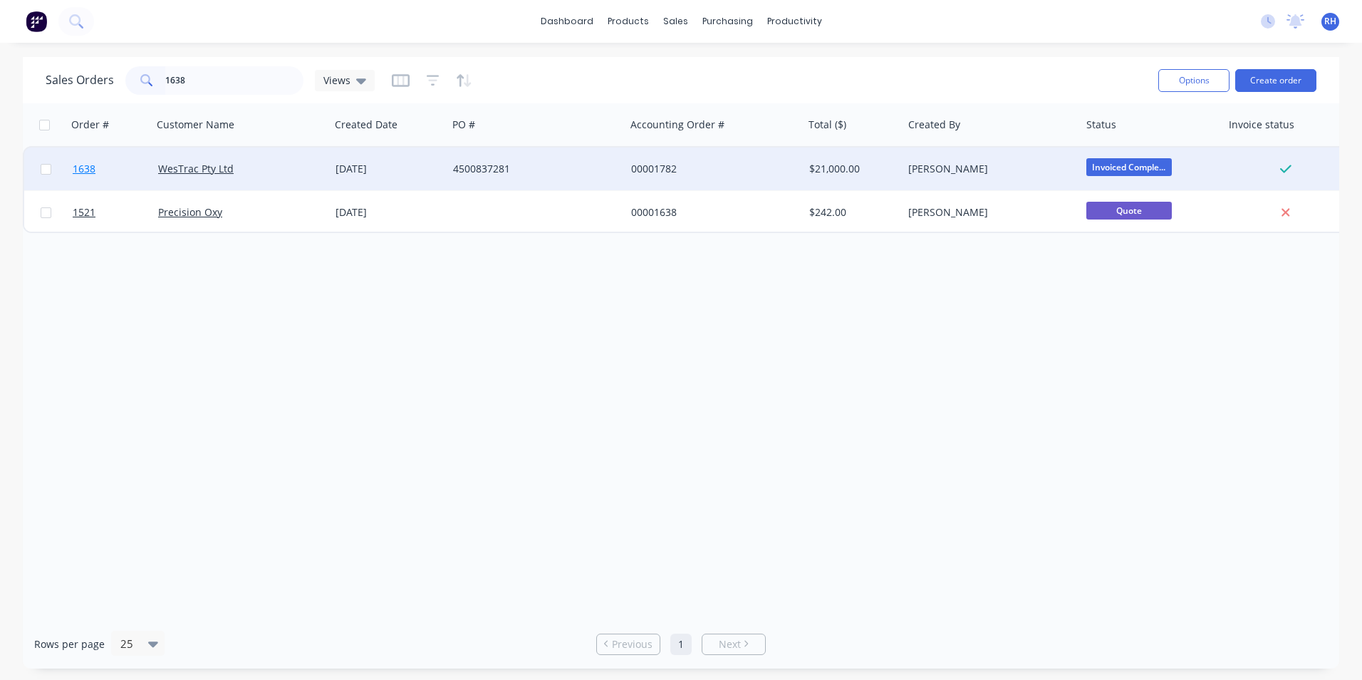
click at [91, 171] on span "1638" at bounding box center [84, 169] width 23 height 14
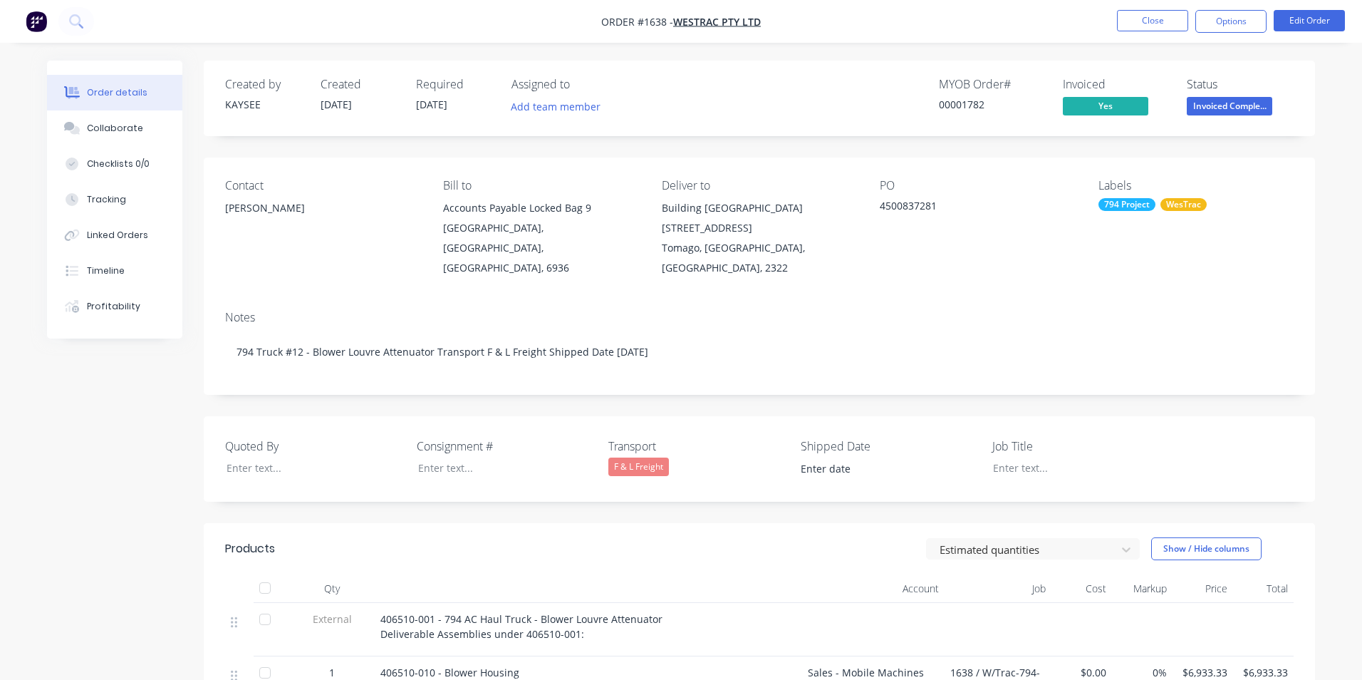
type input "[DATE]"
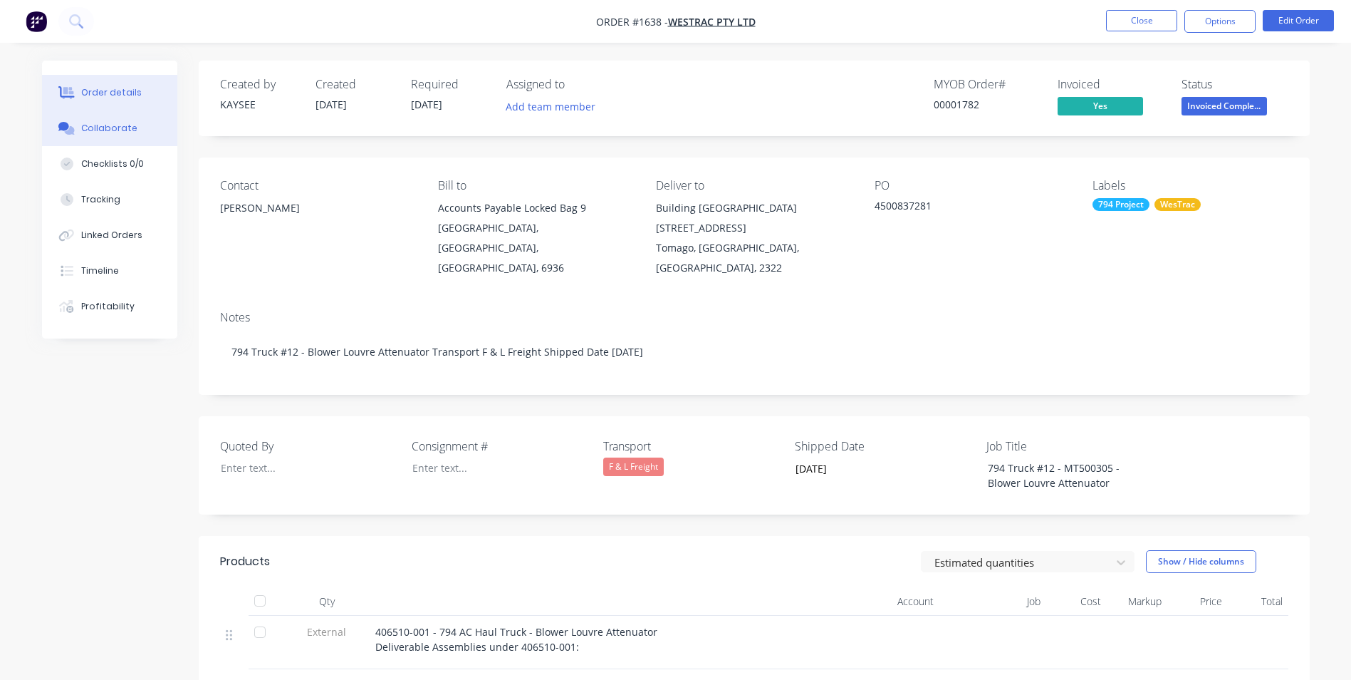
click at [114, 125] on div "Collaborate" at bounding box center [109, 128] width 56 height 13
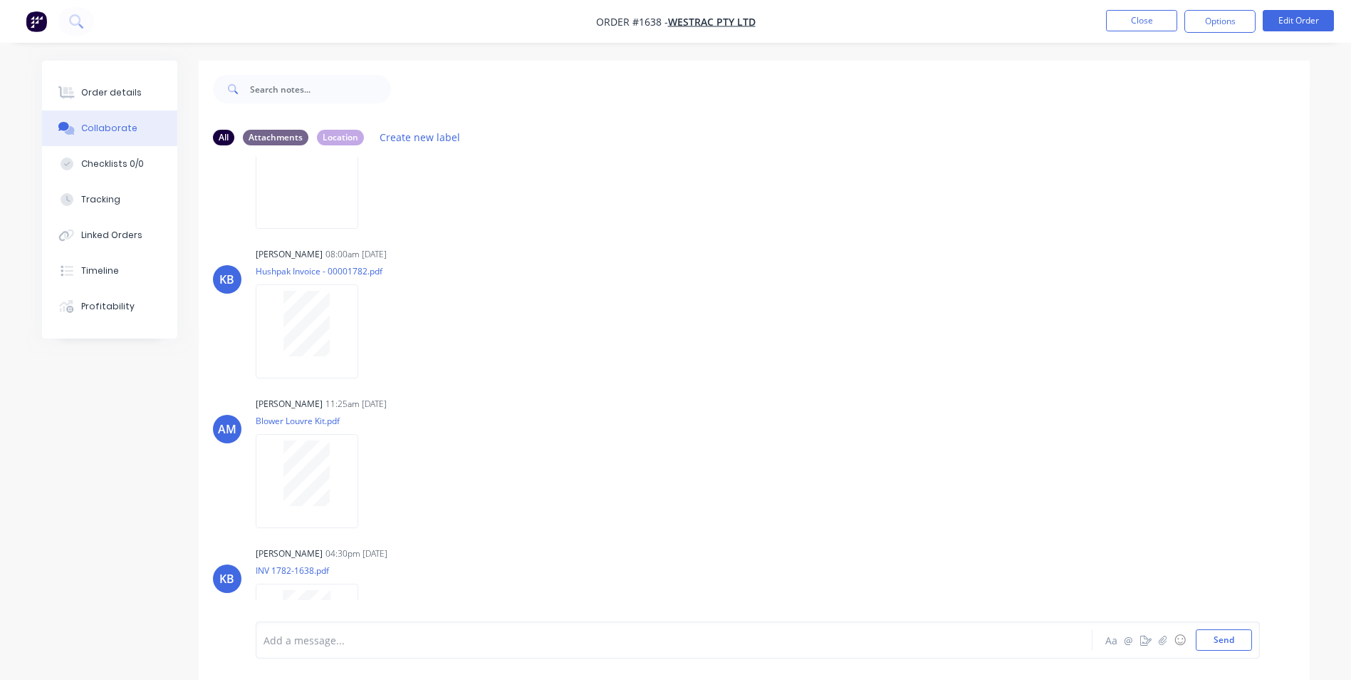
scroll to position [596, 0]
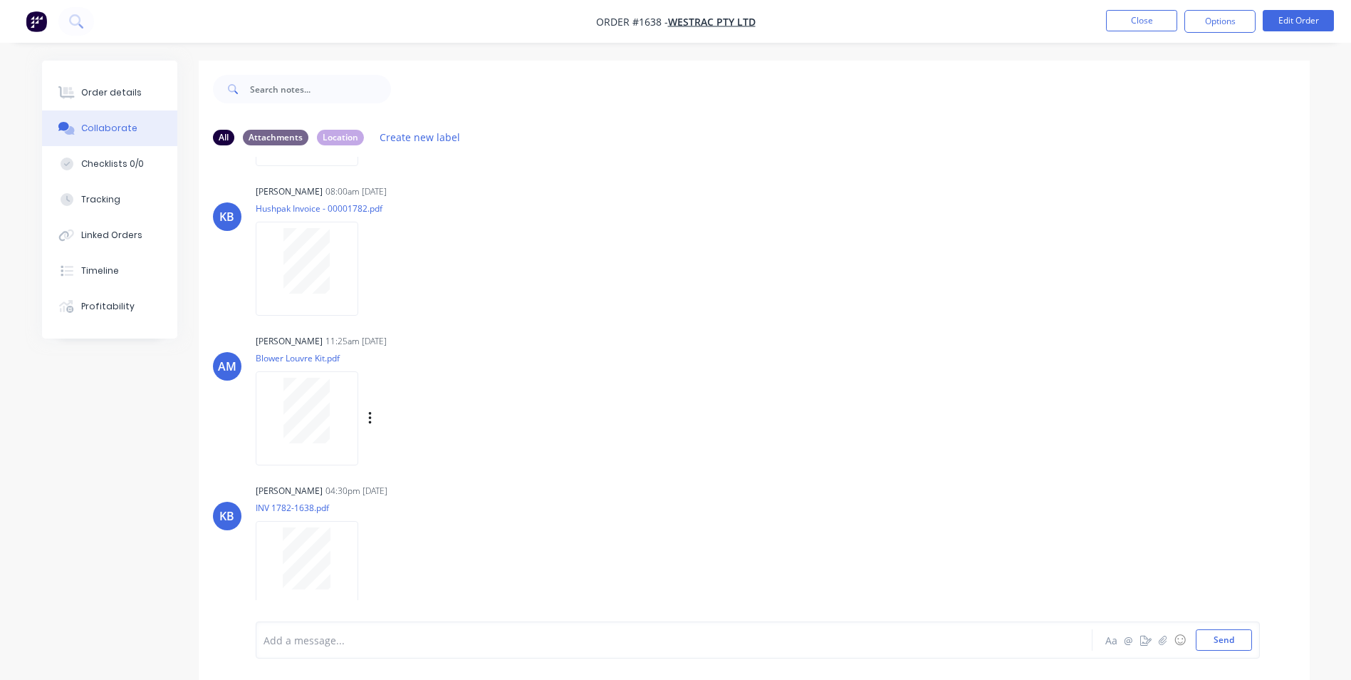
click at [335, 432] on div at bounding box center [307, 411] width 90 height 66
